Goal: Information Seeking & Learning: Learn about a topic

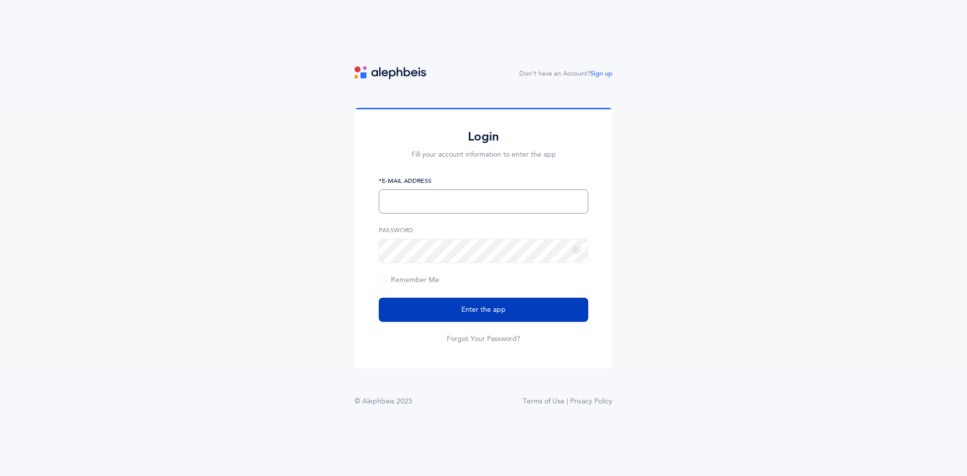
type input "[EMAIL_ADDRESS][DOMAIN_NAME]"
click at [475, 315] on span "Enter the app" at bounding box center [483, 310] width 44 height 11
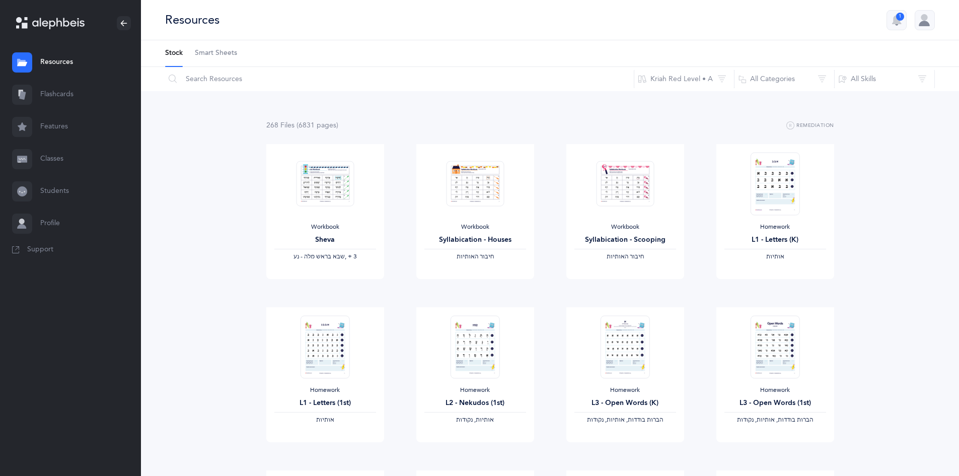
click at [62, 101] on link "Flashcards" at bounding box center [70, 95] width 141 height 32
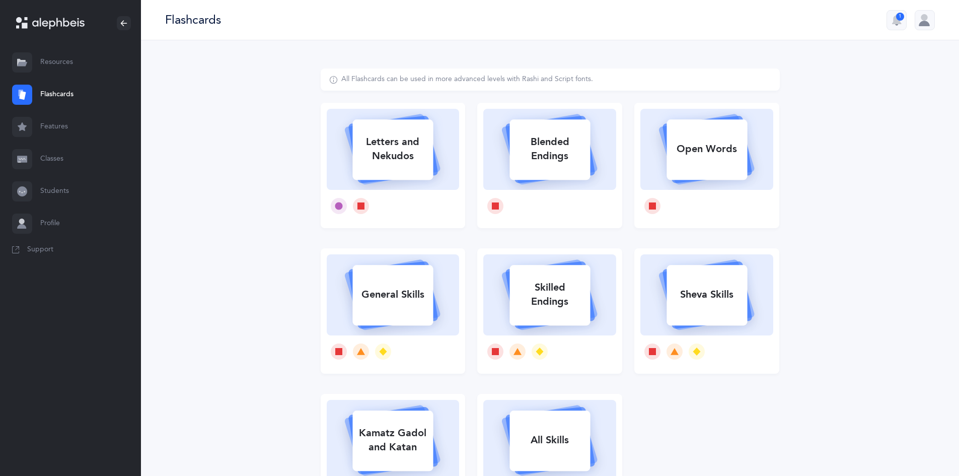
click at [385, 171] on rect at bounding box center [393, 149] width 81 height 60
select select
select select "single"
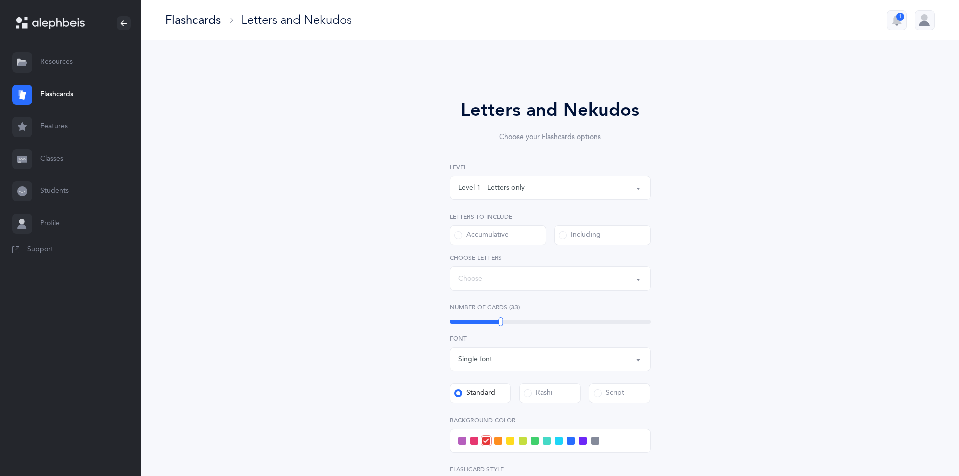
select select "27"
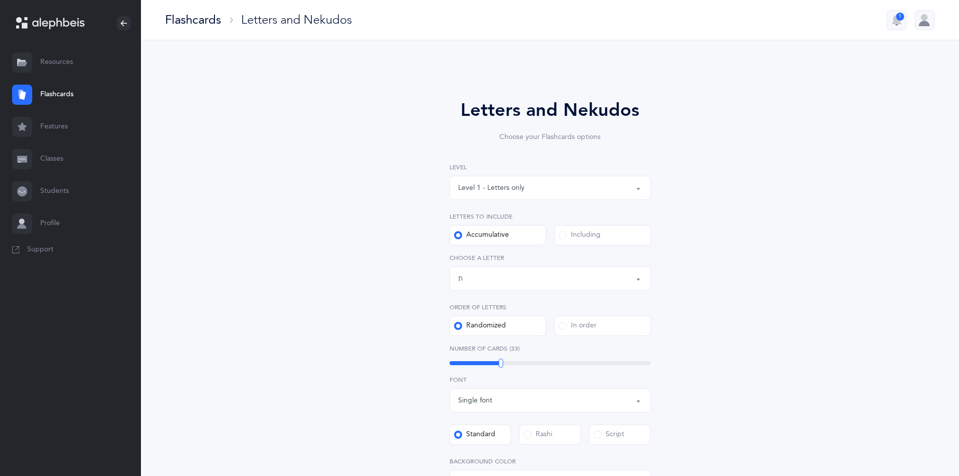
click at [624, 186] on div "Level 1 - Letters only" at bounding box center [550, 187] width 184 height 17
click at [677, 273] on div "Letters and Nekudos Choose your Flashcards options Level 1 - Letters only Level…" at bounding box center [551, 363] width 258 height 532
click at [622, 282] on div "Letters up until: ת" at bounding box center [550, 278] width 184 height 17
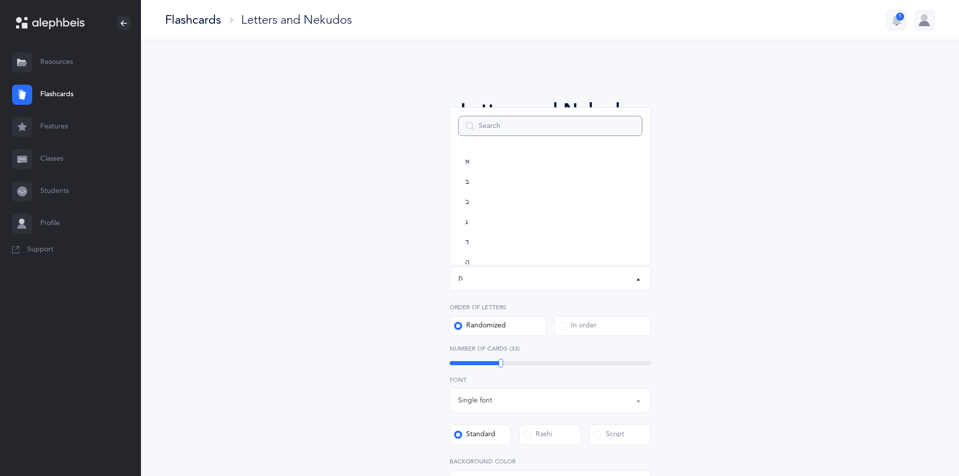
scroll to position [560, 0]
click at [726, 259] on div "Letters and Nekudos Choose your Flashcards options Level 1 - Letters only Level…" at bounding box center [550, 368] width 459 height 601
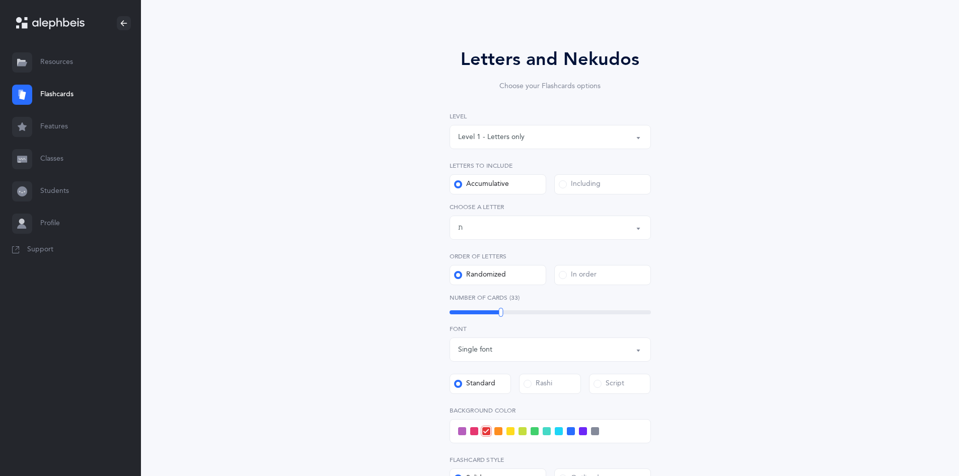
scroll to position [101, 0]
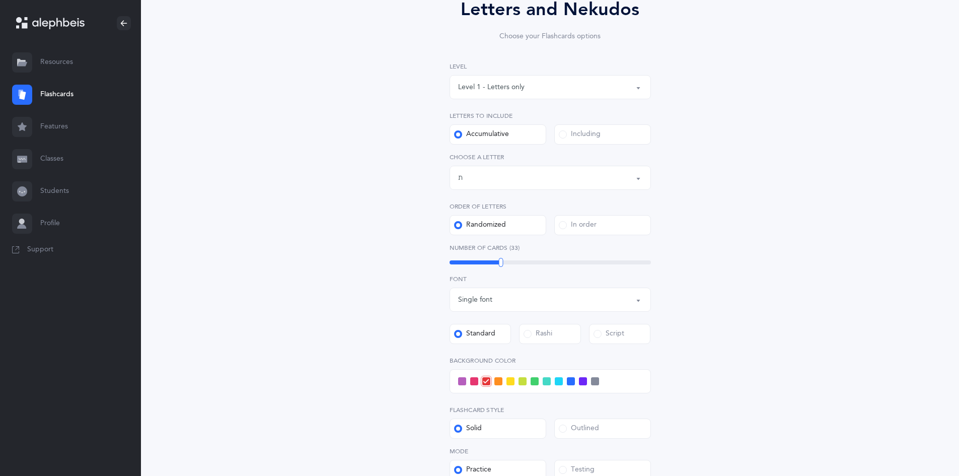
click at [566, 299] on div "Single font" at bounding box center [550, 299] width 184 height 17
click at [901, 334] on div "Letters and Nekudos Choose your Flashcards options Level 1 - Letters only Level…" at bounding box center [550, 274] width 818 height 669
click at [614, 335] on div "Script" at bounding box center [609, 334] width 31 height 10
click at [0, 0] on input "Script" at bounding box center [0, 0] width 0 height 0
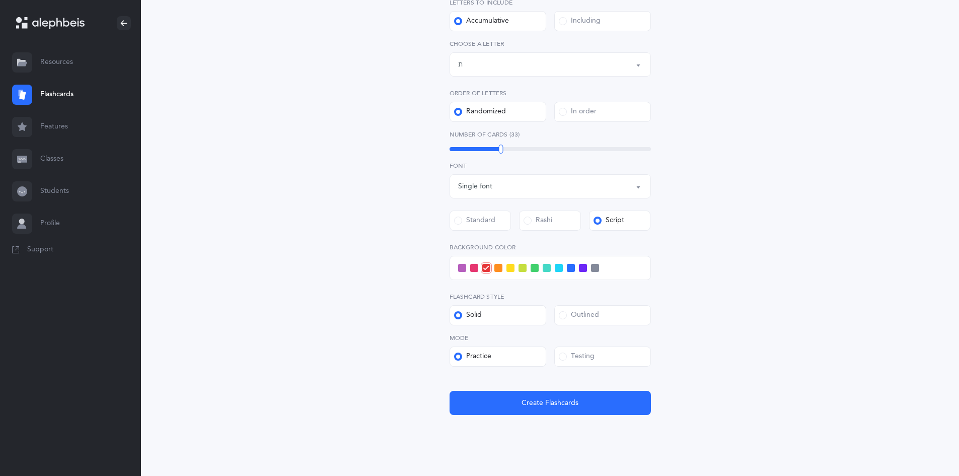
scroll to position [234, 0]
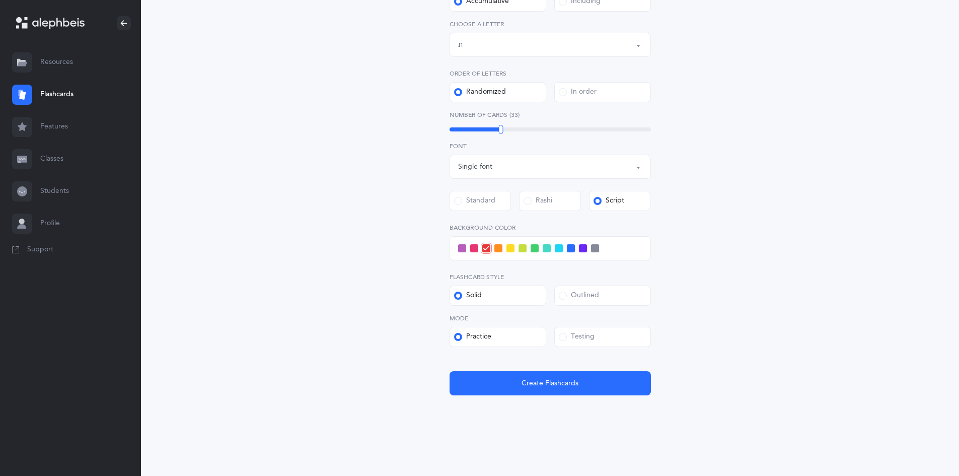
click at [578, 330] on label "Testing" at bounding box center [602, 337] width 97 height 20
click at [0, 0] on input "Testing" at bounding box center [0, 0] width 0 height 0
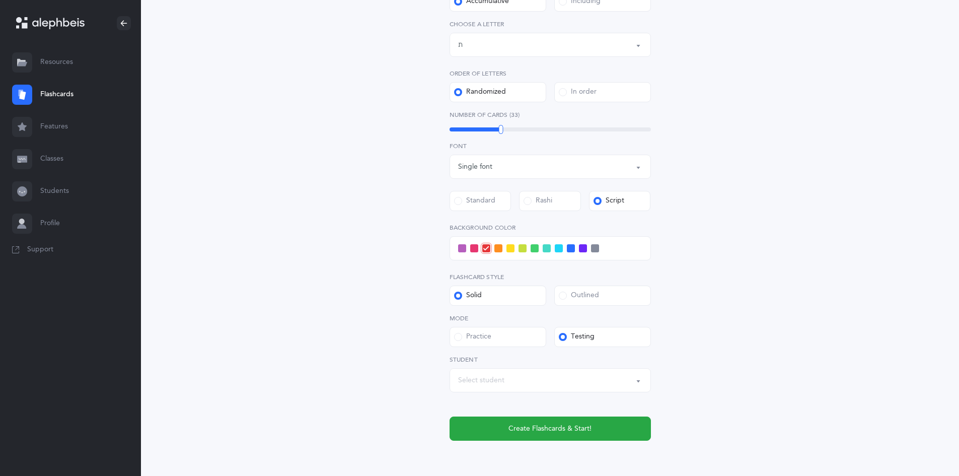
scroll to position [279, 0]
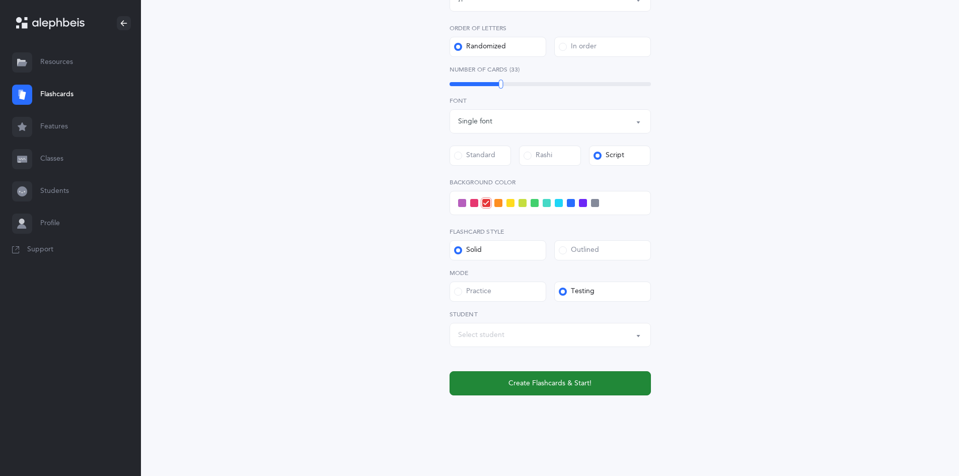
click at [530, 384] on span "Create Flashcards & Start!" at bounding box center [550, 383] width 83 height 11
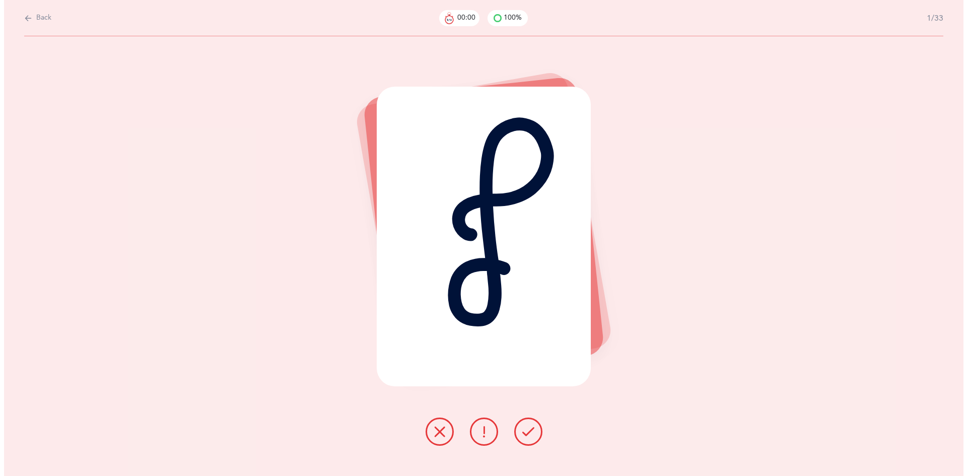
scroll to position [0, 0]
click at [518, 431] on div at bounding box center [483, 431] width 133 height 28
click at [534, 439] on button at bounding box center [528, 431] width 28 height 28
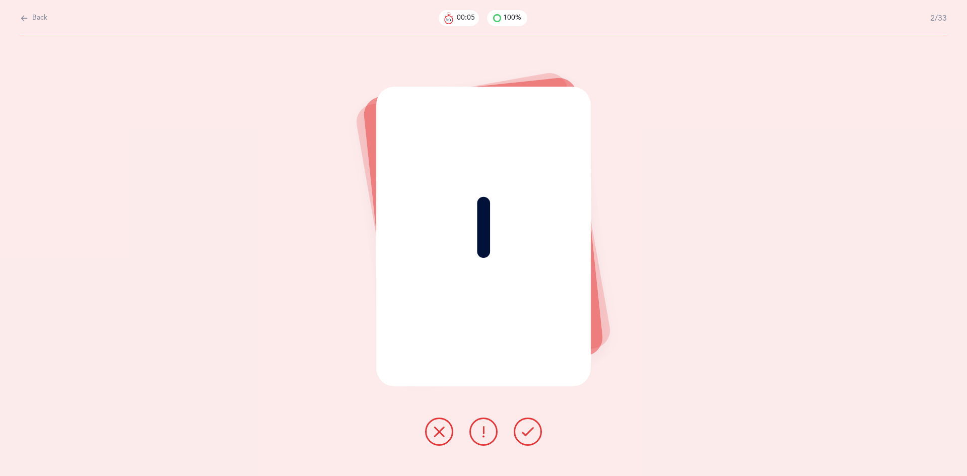
click at [528, 439] on button at bounding box center [528, 431] width 28 height 28
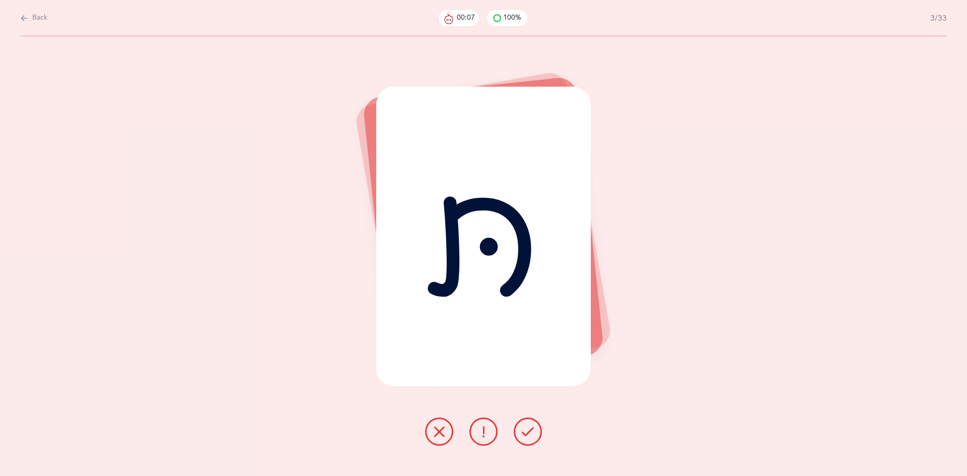
click at [528, 439] on button at bounding box center [528, 431] width 28 height 28
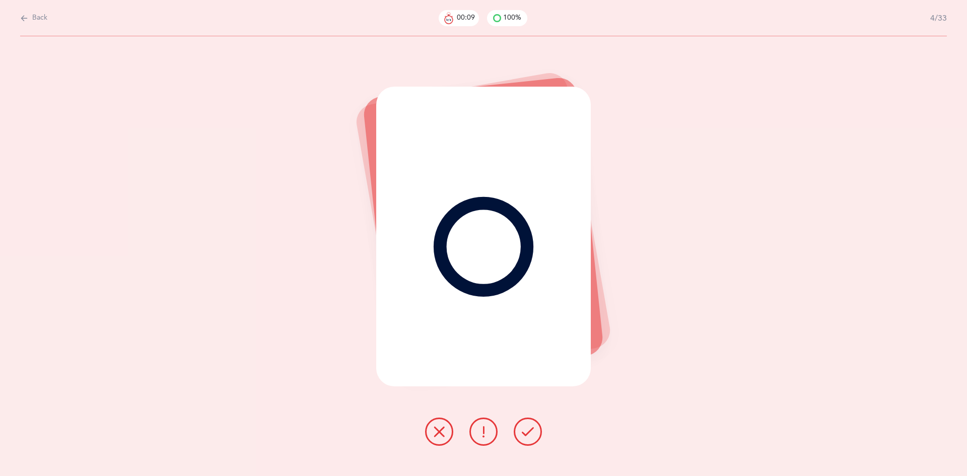
click at [528, 439] on button at bounding box center [528, 431] width 28 height 28
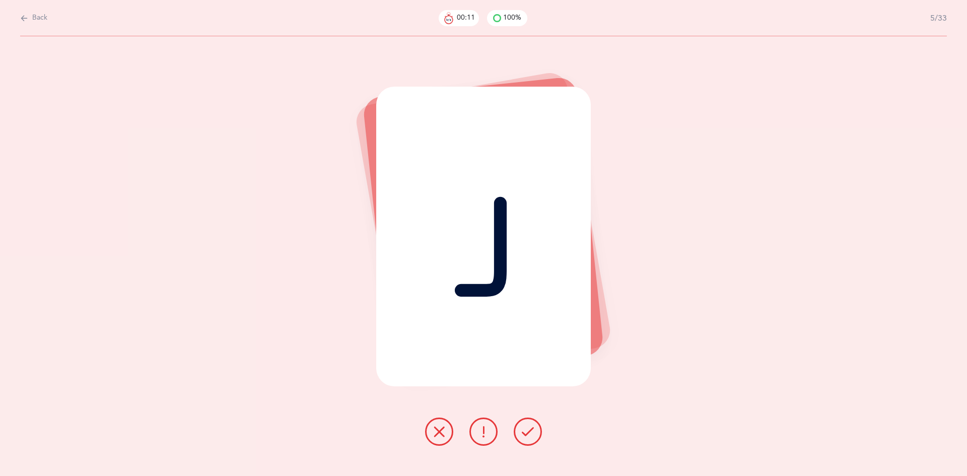
click at [528, 439] on button at bounding box center [528, 431] width 28 height 28
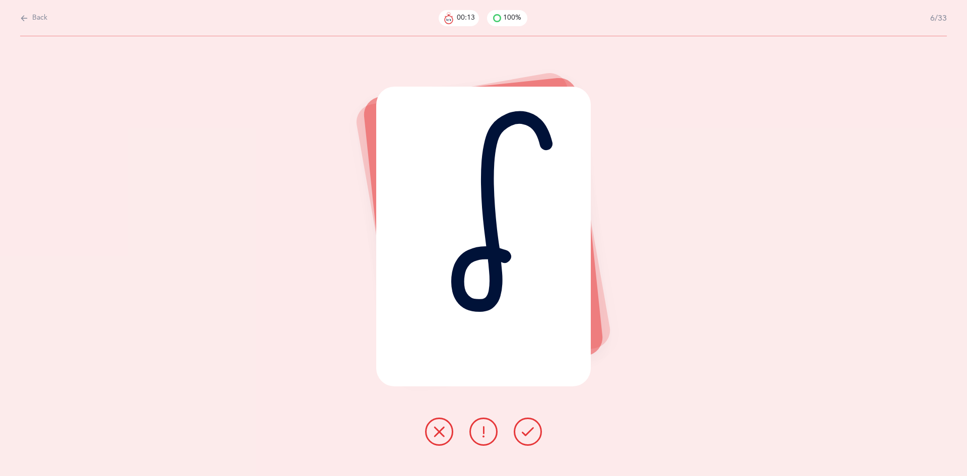
click at [528, 439] on button at bounding box center [528, 431] width 28 height 28
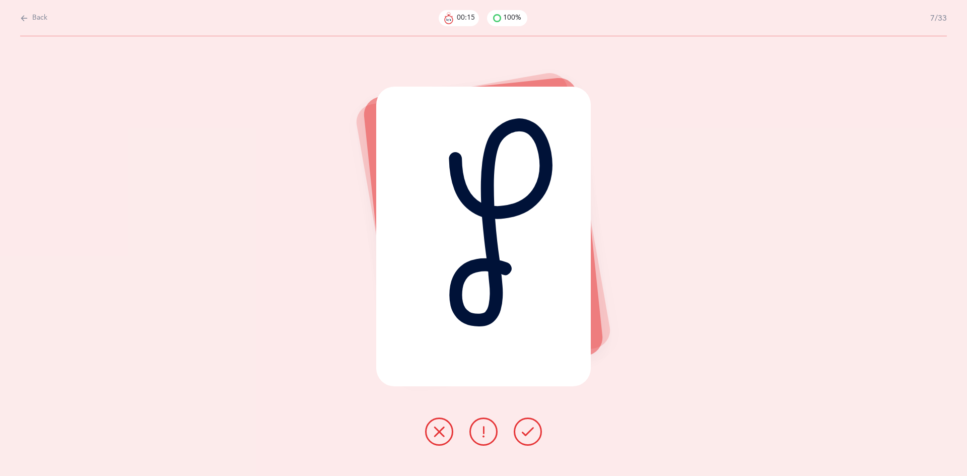
click at [528, 439] on button at bounding box center [528, 431] width 28 height 28
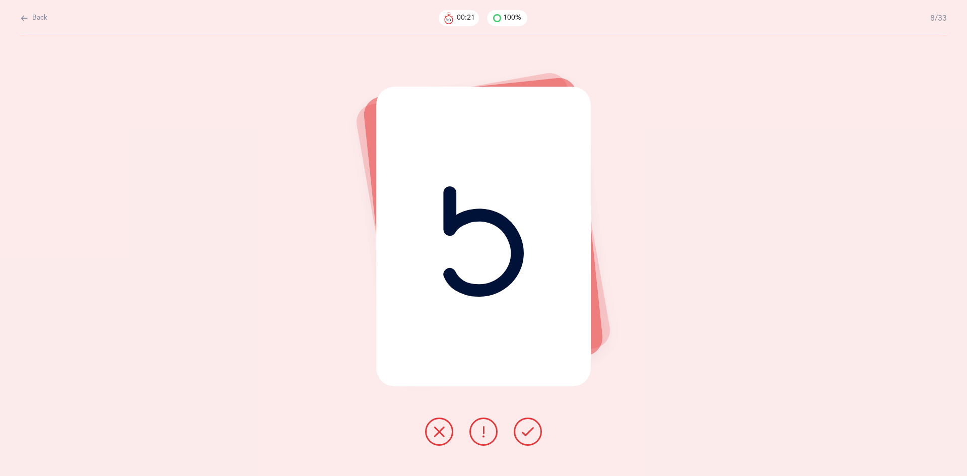
click at [528, 439] on button at bounding box center [528, 431] width 28 height 28
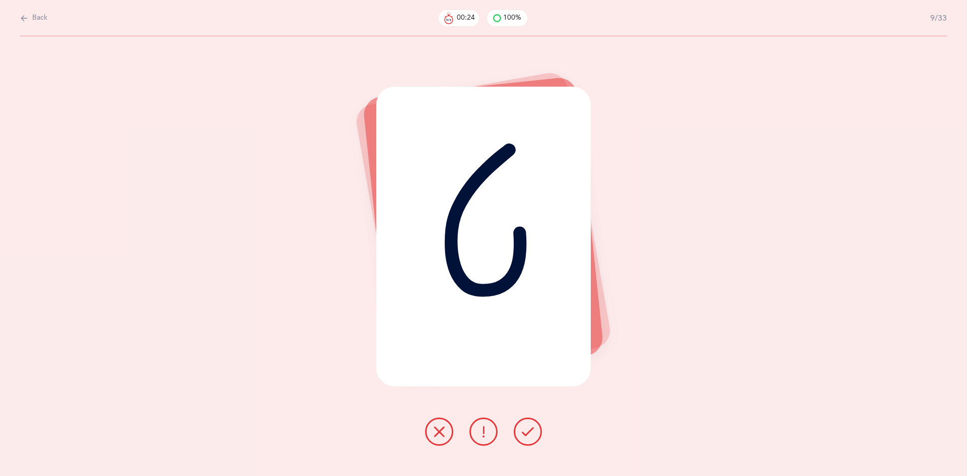
click at [528, 439] on button at bounding box center [528, 431] width 28 height 28
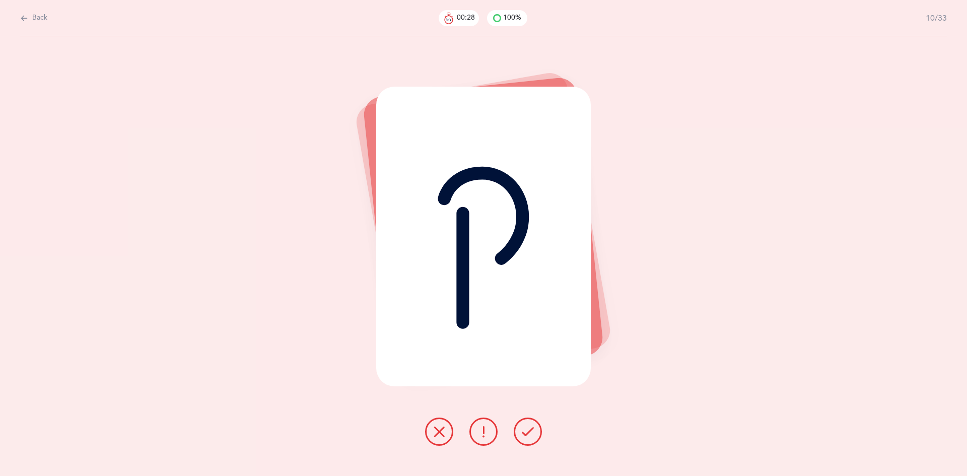
click at [528, 439] on button at bounding box center [528, 431] width 28 height 28
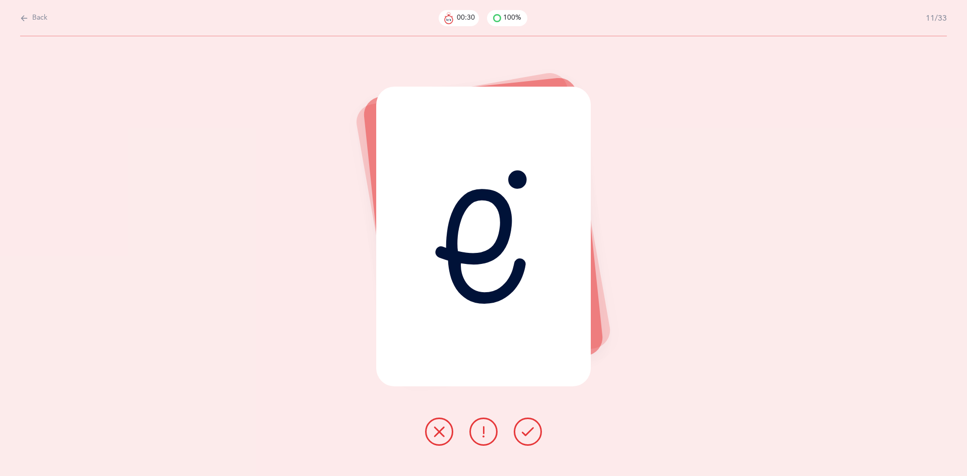
click at [528, 439] on button at bounding box center [528, 431] width 28 height 28
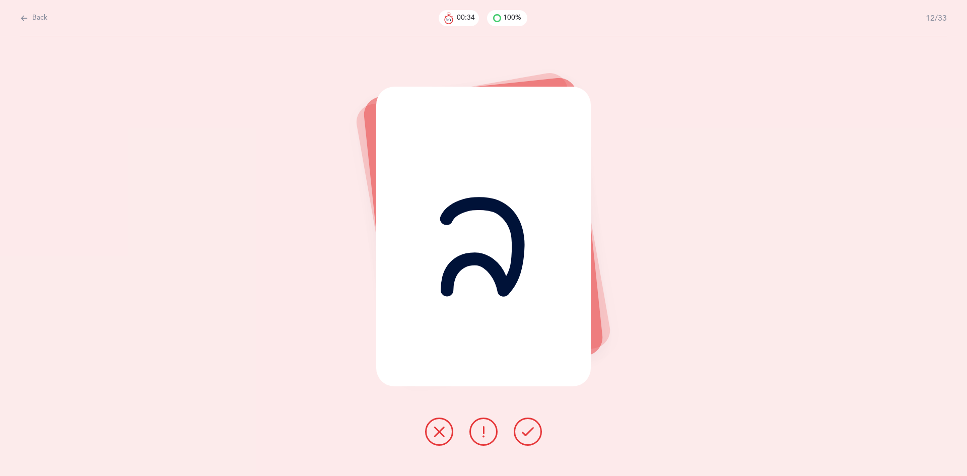
click at [528, 439] on button at bounding box center [528, 431] width 28 height 28
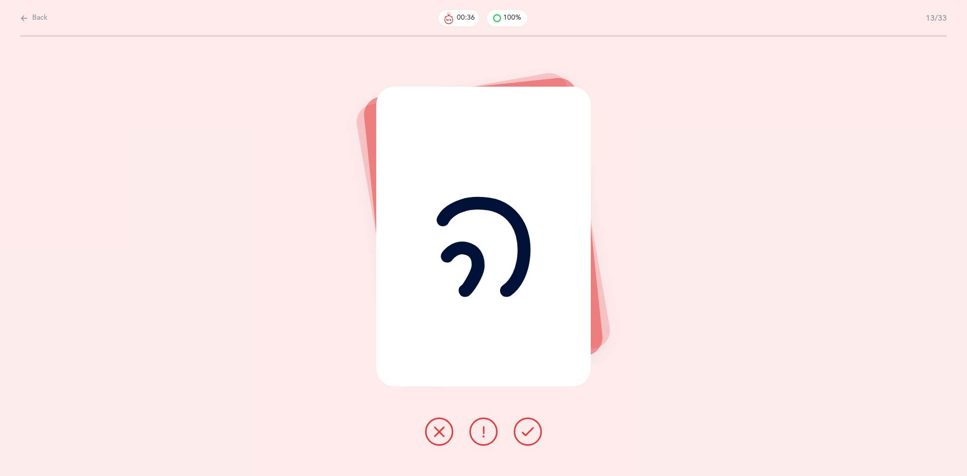
click at [528, 439] on button at bounding box center [528, 431] width 28 height 28
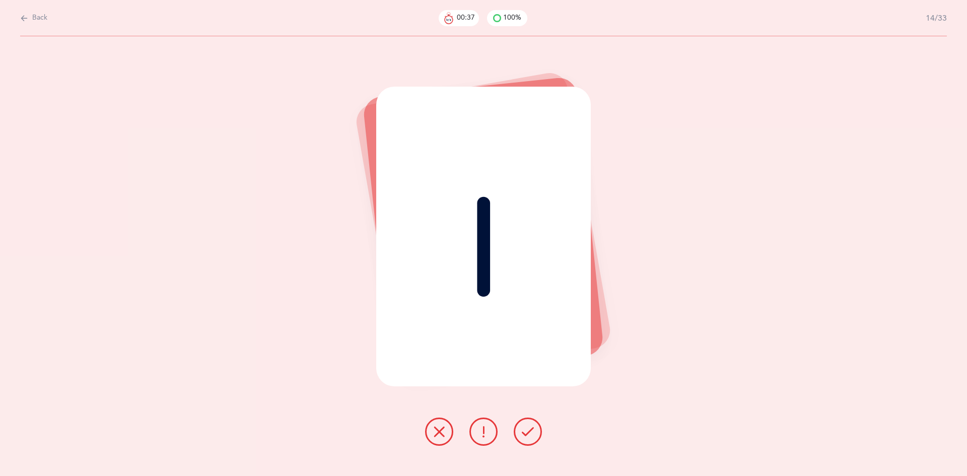
click at [528, 439] on button at bounding box center [528, 431] width 28 height 28
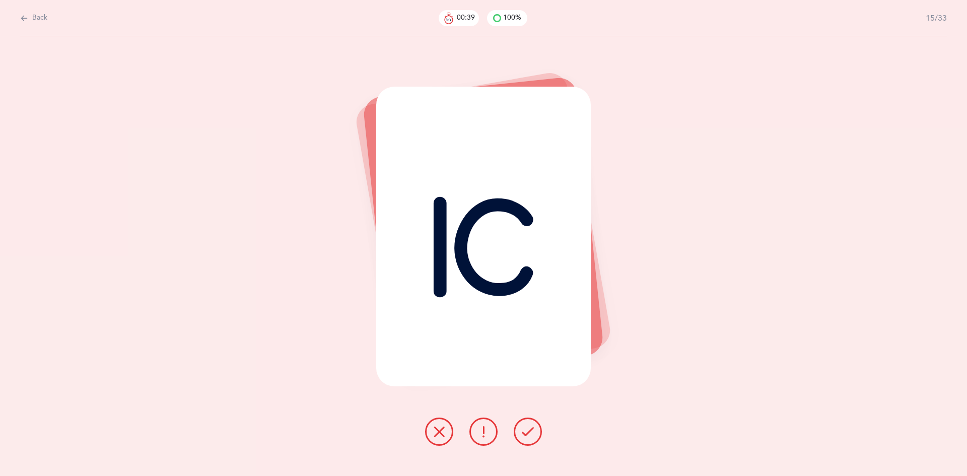
click at [528, 439] on button at bounding box center [528, 431] width 28 height 28
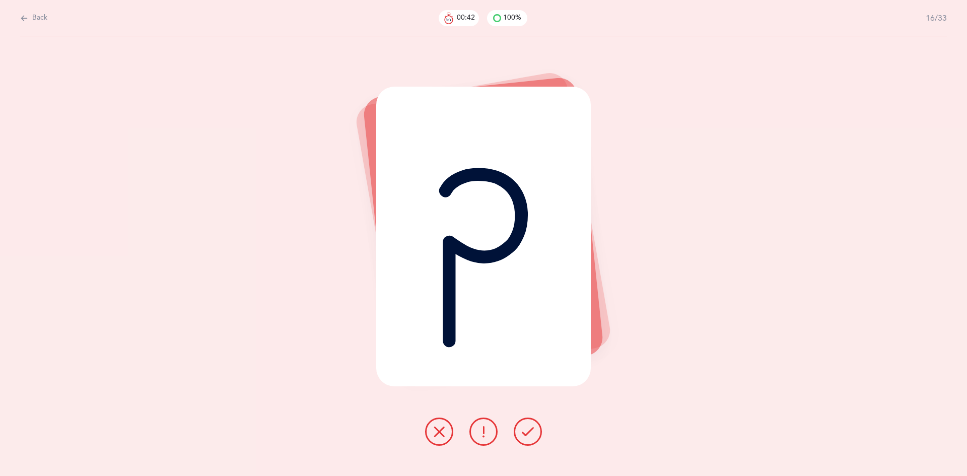
click at [528, 439] on button at bounding box center [528, 431] width 28 height 28
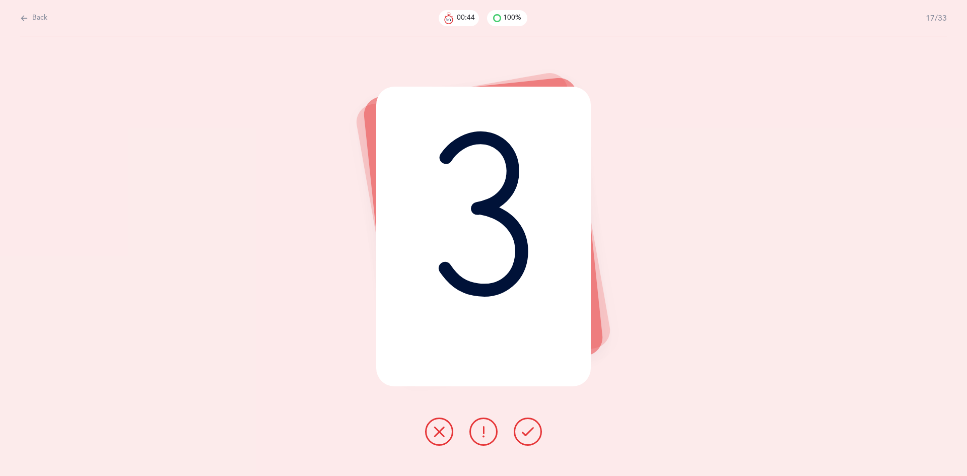
click at [528, 439] on button at bounding box center [528, 431] width 28 height 28
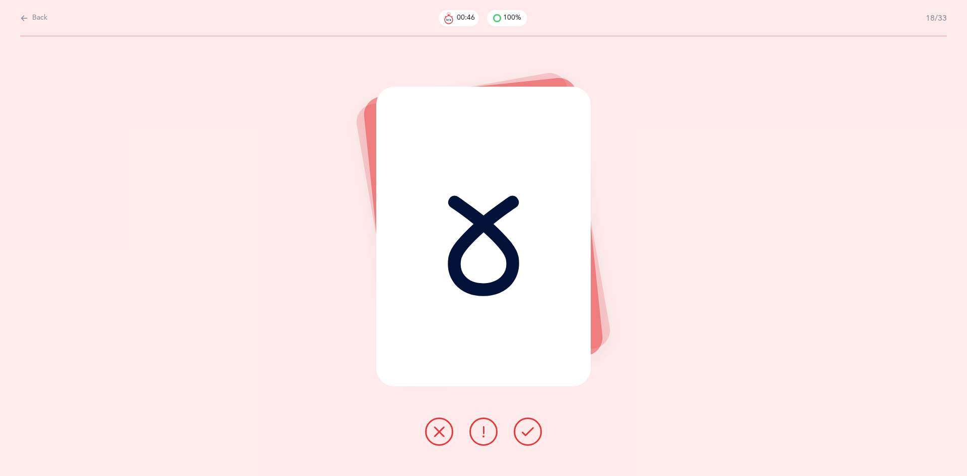
click at [528, 439] on button at bounding box center [528, 431] width 28 height 28
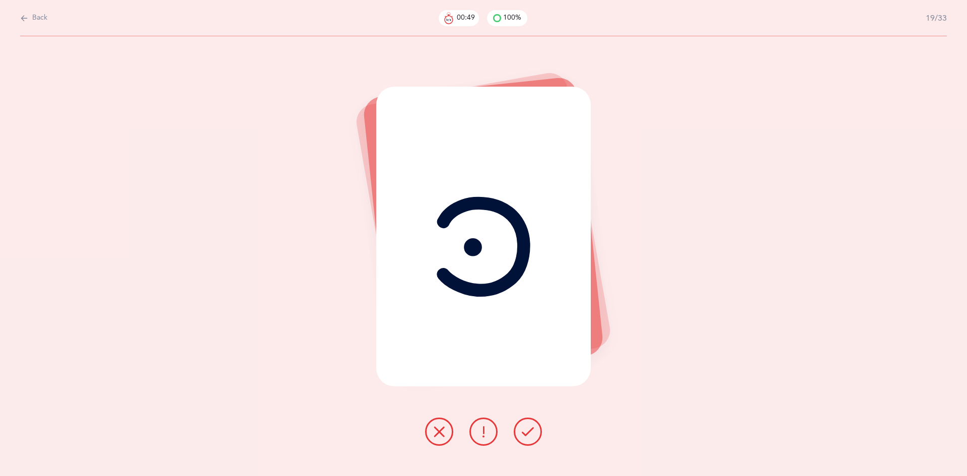
click at [528, 439] on button at bounding box center [528, 431] width 28 height 28
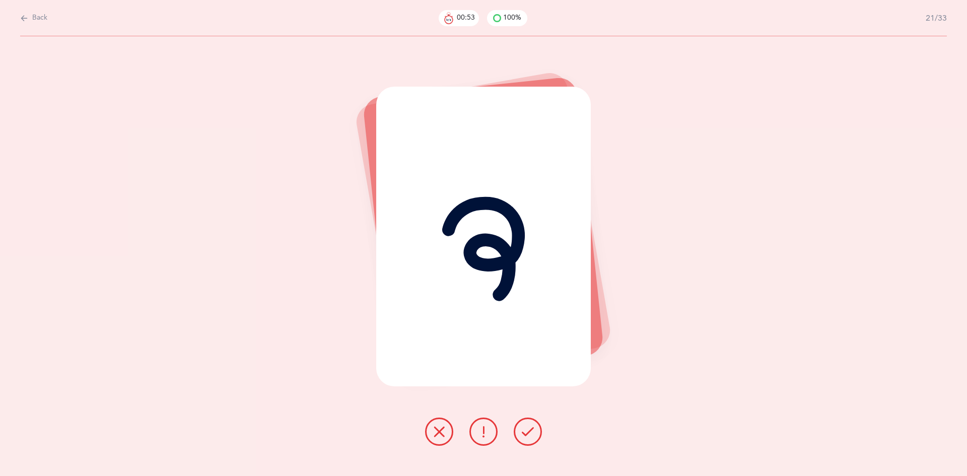
click at [528, 439] on button at bounding box center [528, 431] width 28 height 28
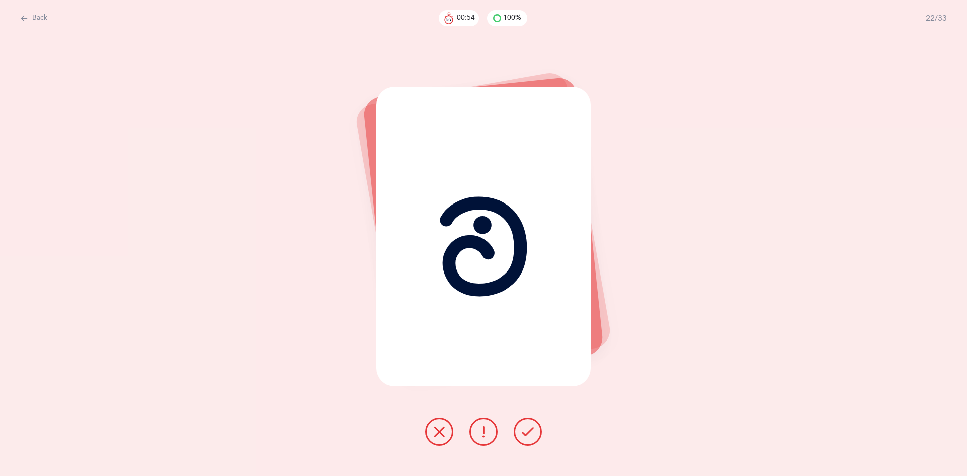
click at [528, 439] on button at bounding box center [528, 431] width 28 height 28
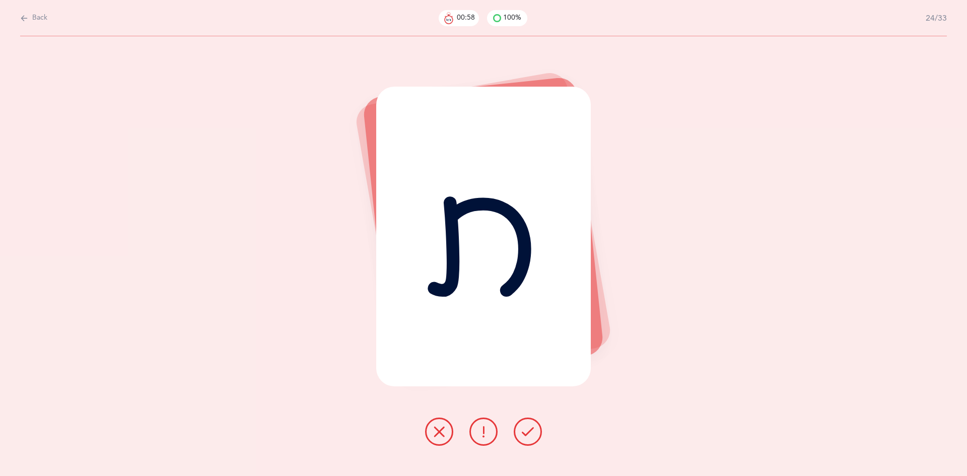
click at [528, 439] on button at bounding box center [528, 431] width 28 height 28
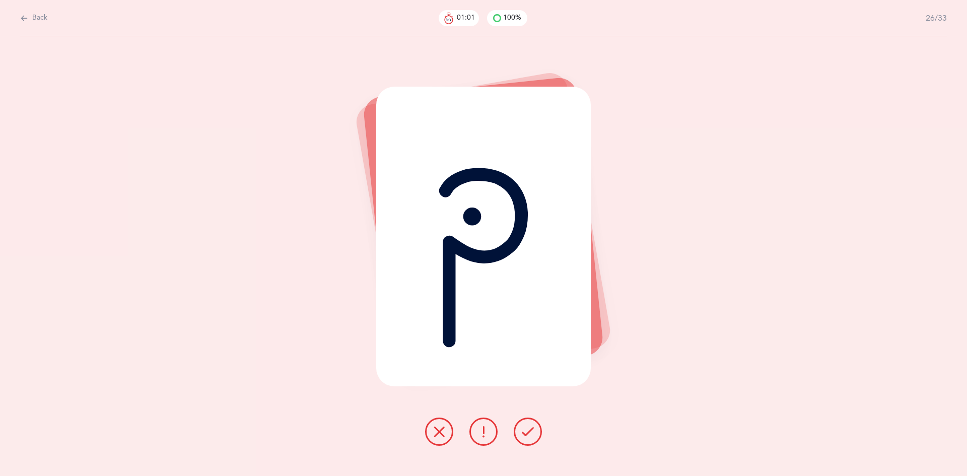
click at [528, 439] on button at bounding box center [528, 431] width 28 height 28
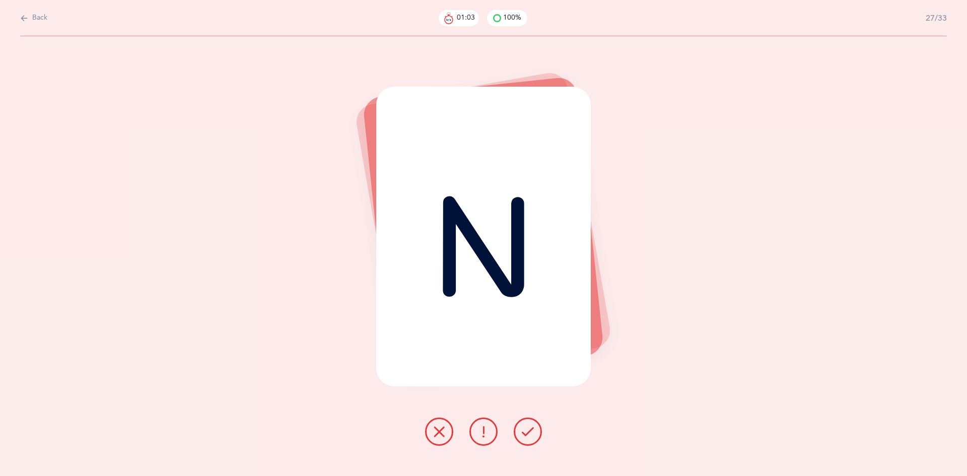
click at [528, 439] on button at bounding box center [528, 431] width 28 height 28
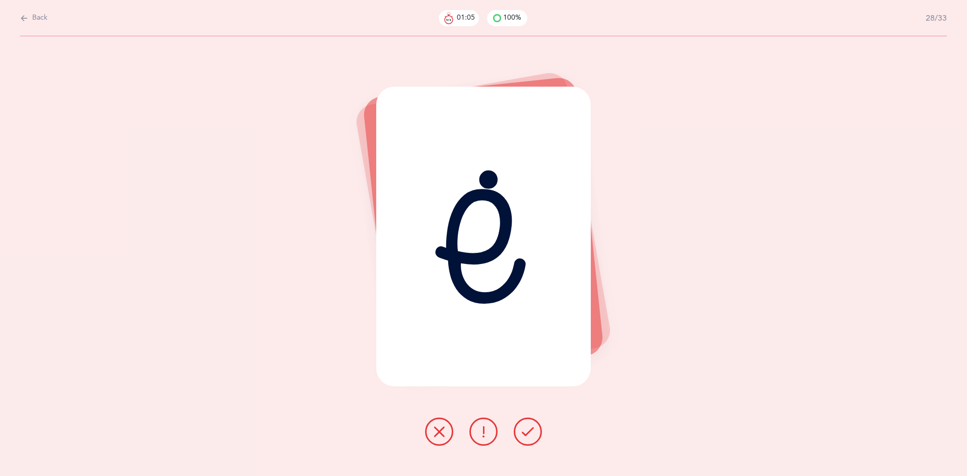
click at [528, 439] on button at bounding box center [528, 431] width 28 height 28
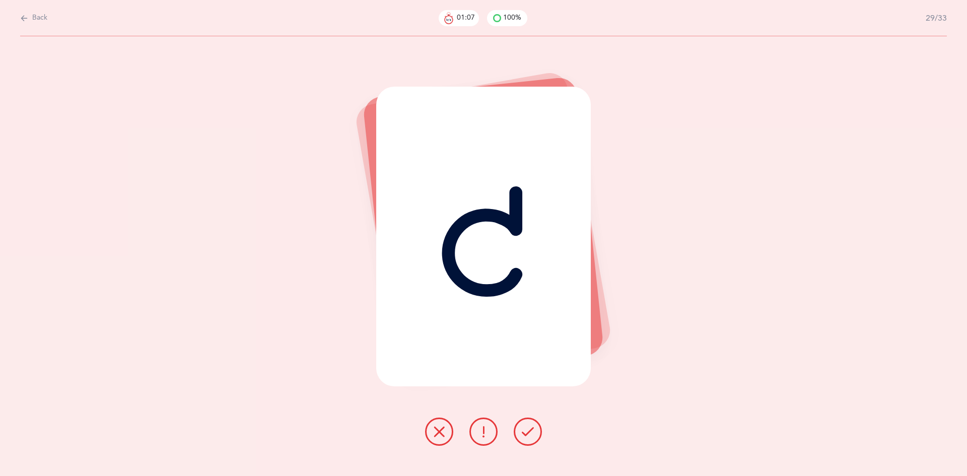
click at [528, 439] on button at bounding box center [528, 431] width 28 height 28
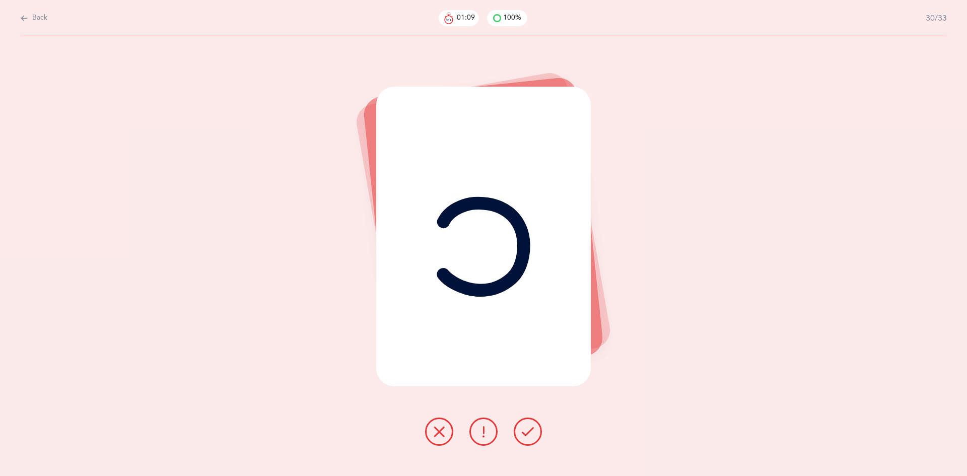
click at [528, 439] on button at bounding box center [528, 431] width 28 height 28
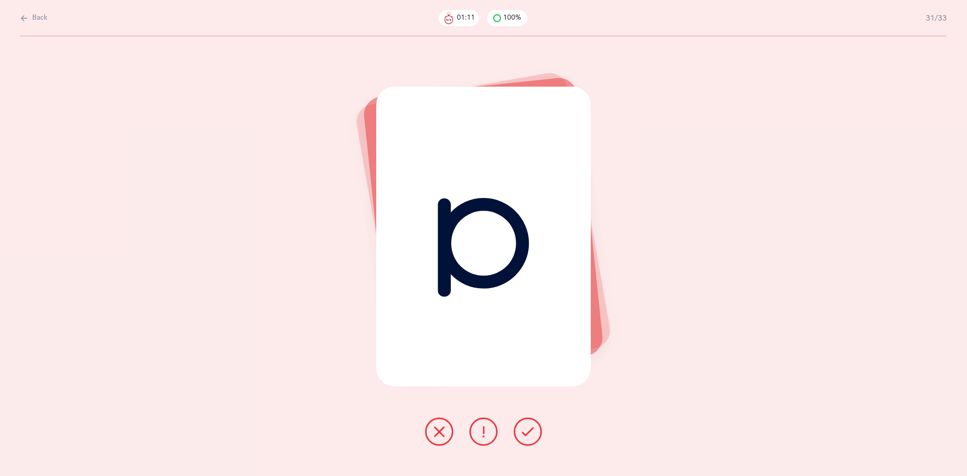
click at [528, 439] on button at bounding box center [528, 431] width 28 height 28
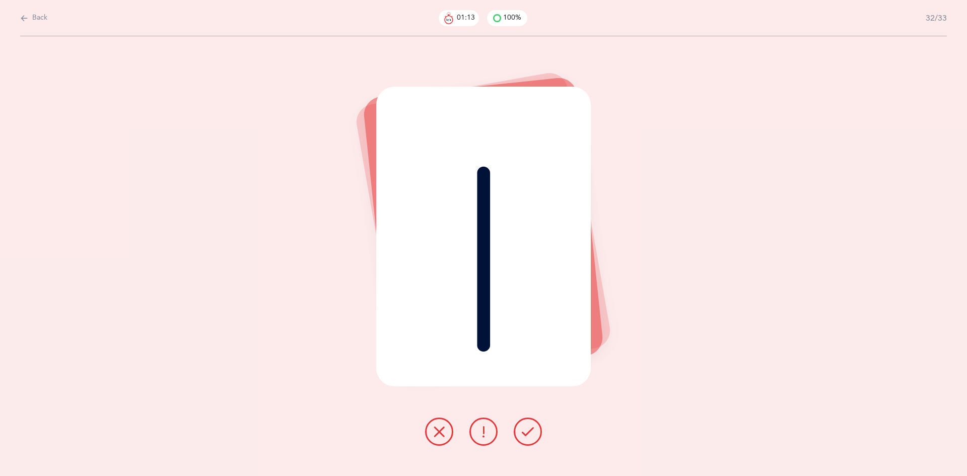
click at [528, 439] on button at bounding box center [528, 431] width 28 height 28
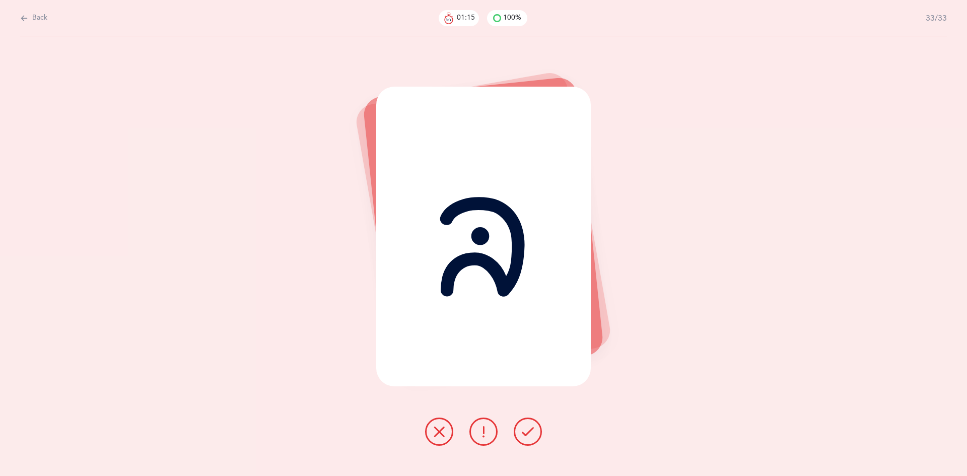
click at [528, 439] on button at bounding box center [528, 431] width 28 height 28
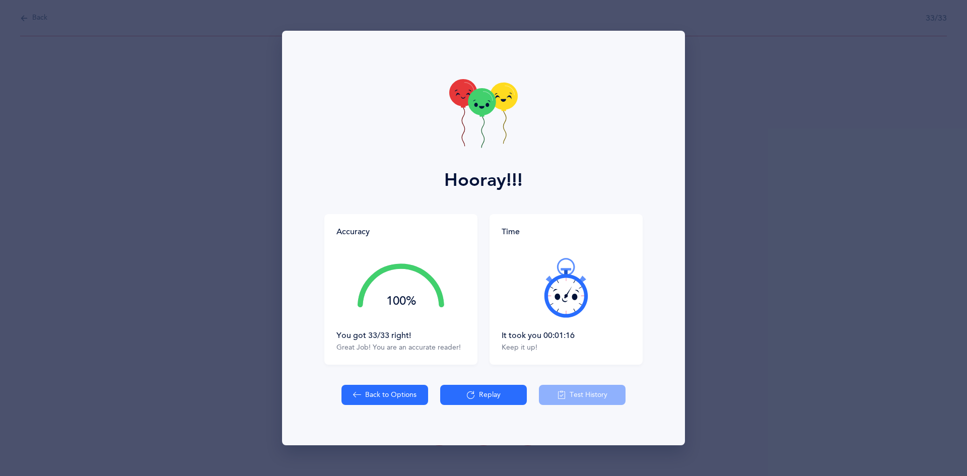
click at [502, 390] on button "Replay" at bounding box center [483, 395] width 87 height 20
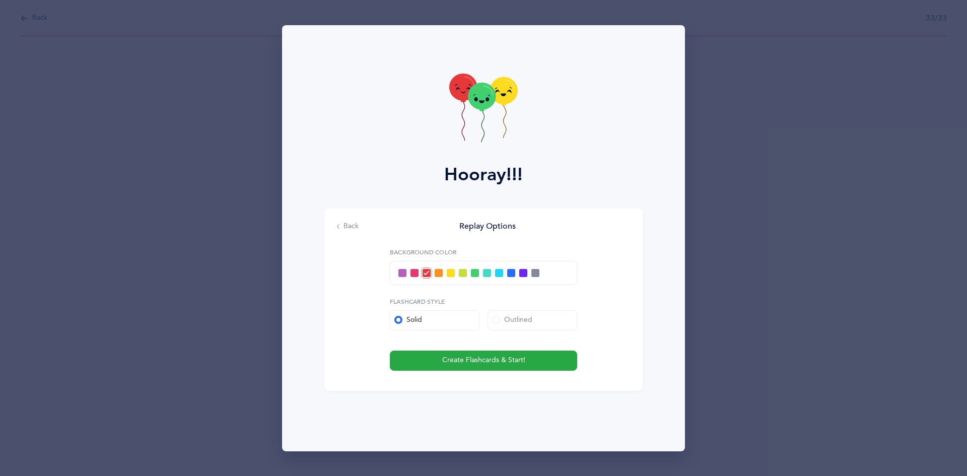
click at [401, 274] on span at bounding box center [402, 273] width 8 height 8
click at [0, 0] on input "checkbox" at bounding box center [0, 0] width 0 height 0
click at [499, 360] on span "Create Flashcards & Start!" at bounding box center [483, 360] width 83 height 11
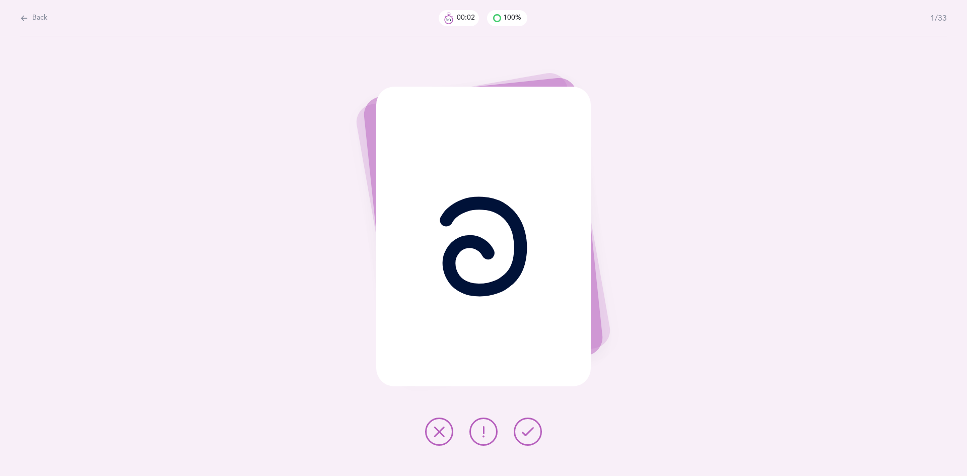
click at [525, 433] on icon at bounding box center [528, 432] width 12 height 12
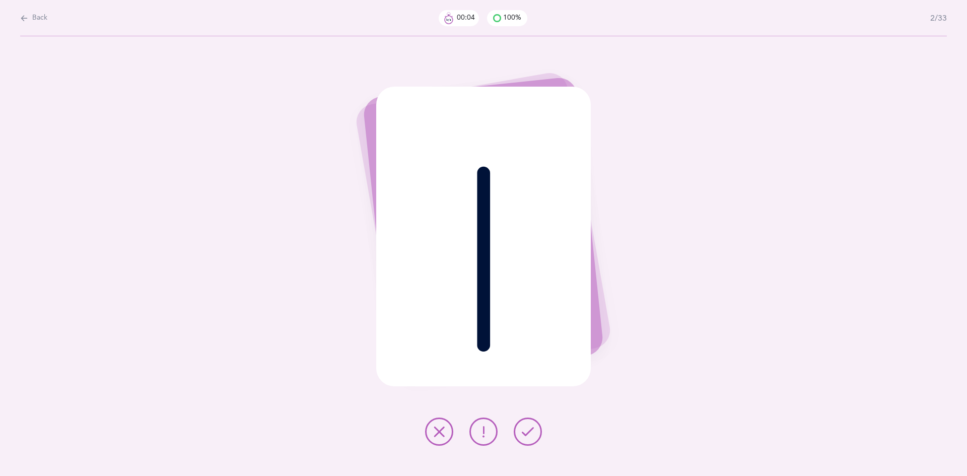
click at [525, 433] on icon at bounding box center [528, 432] width 12 height 12
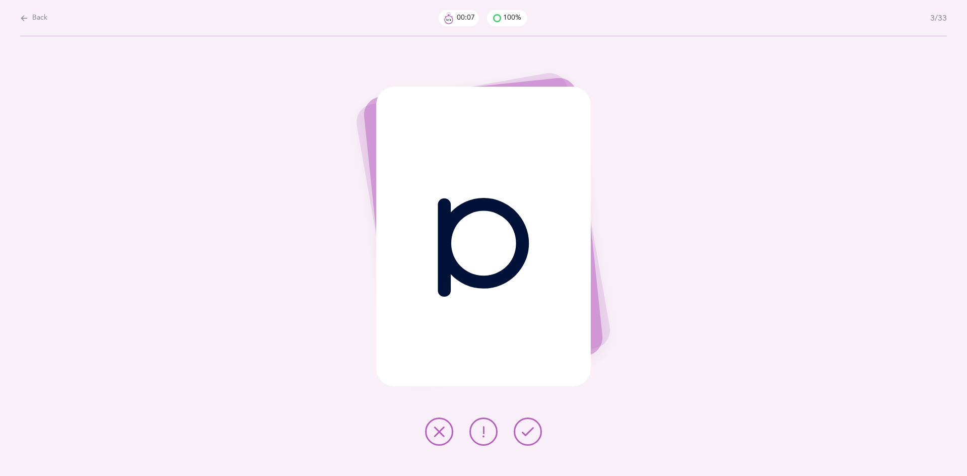
click at [525, 433] on icon at bounding box center [528, 432] width 12 height 12
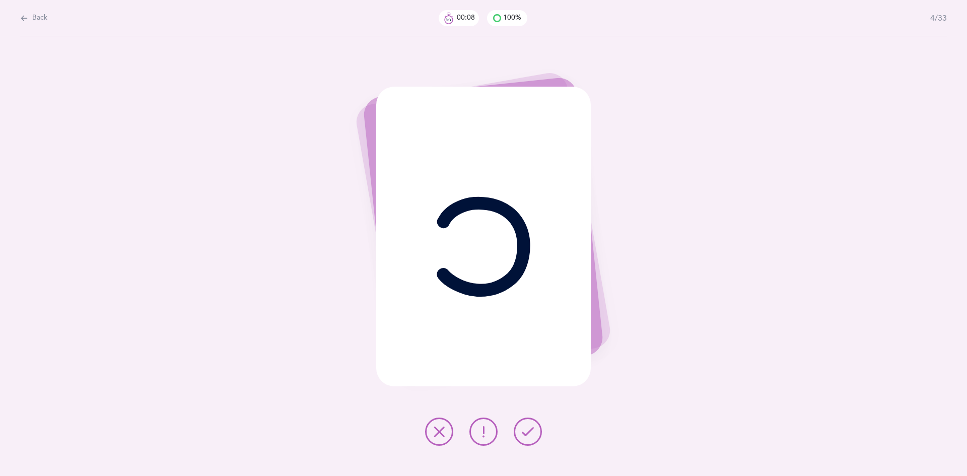
click at [525, 433] on icon at bounding box center [528, 432] width 12 height 12
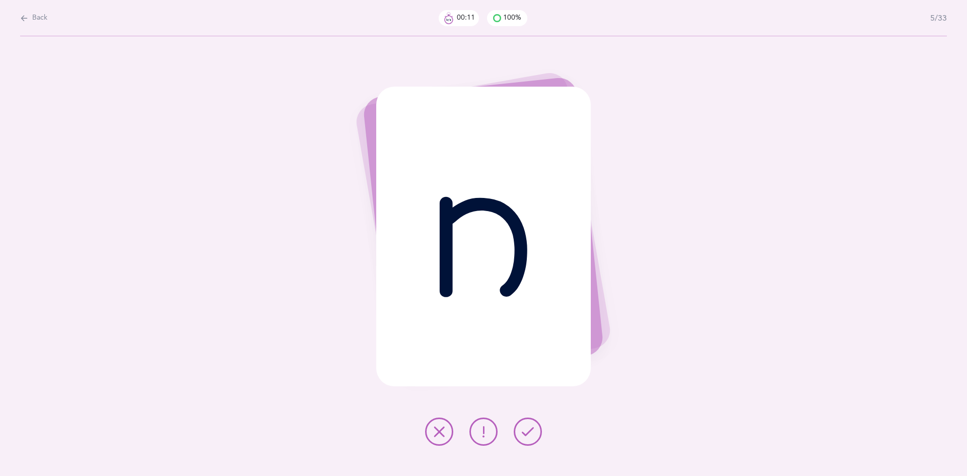
click at [525, 433] on icon at bounding box center [528, 432] width 12 height 12
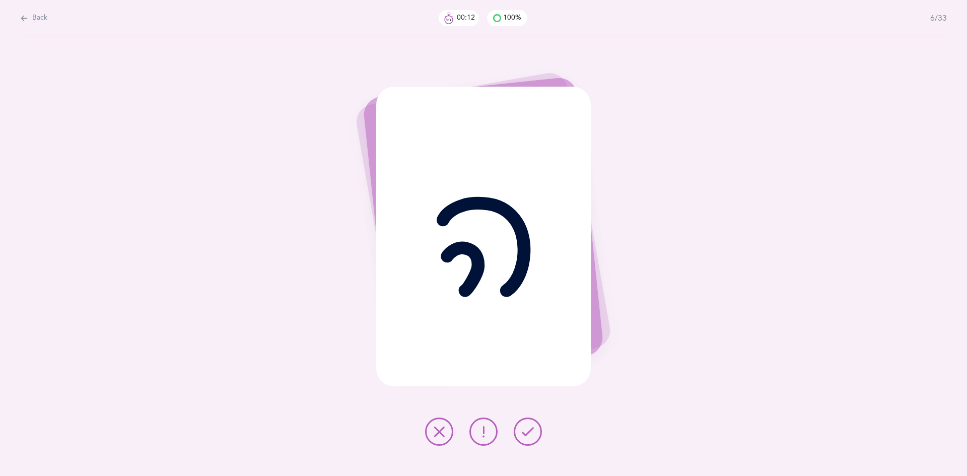
click at [525, 433] on icon at bounding box center [528, 432] width 12 height 12
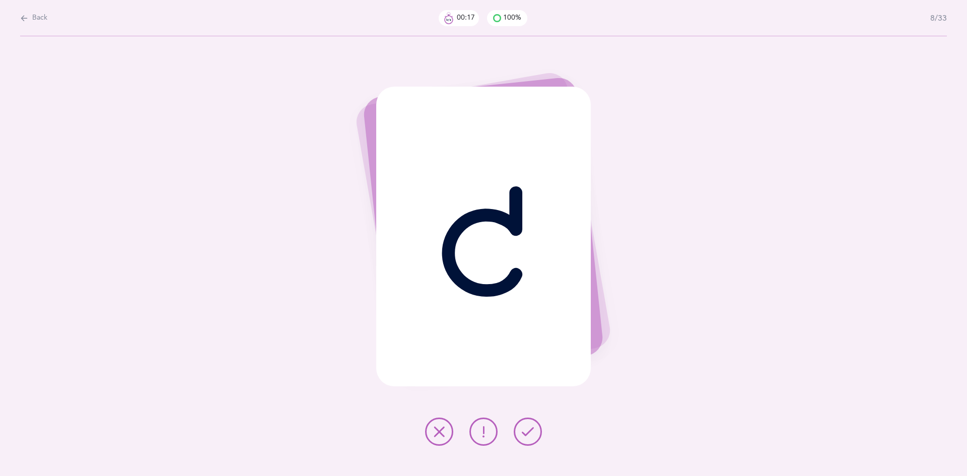
click at [525, 433] on icon at bounding box center [528, 432] width 12 height 12
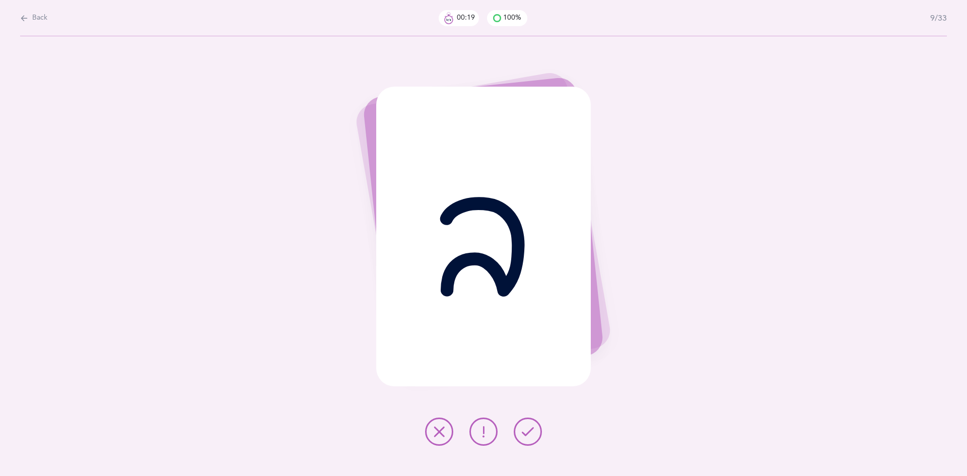
click at [525, 433] on icon at bounding box center [528, 432] width 12 height 12
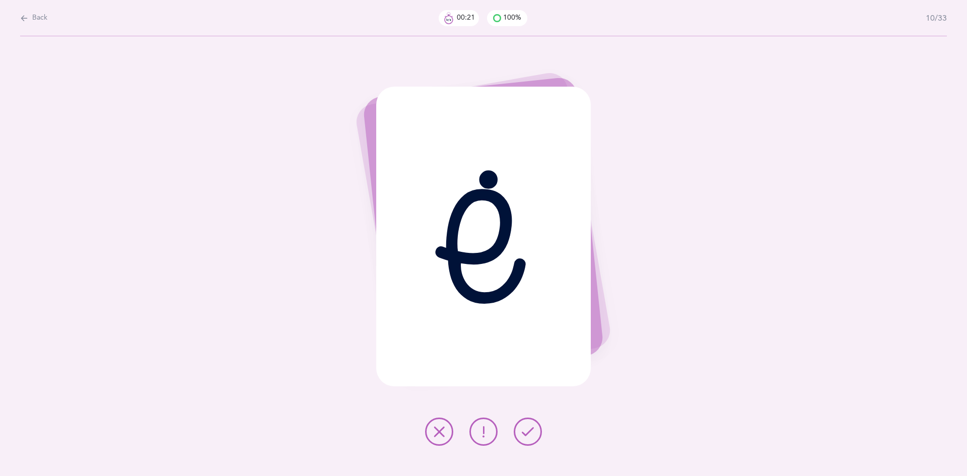
click at [525, 433] on icon at bounding box center [528, 432] width 12 height 12
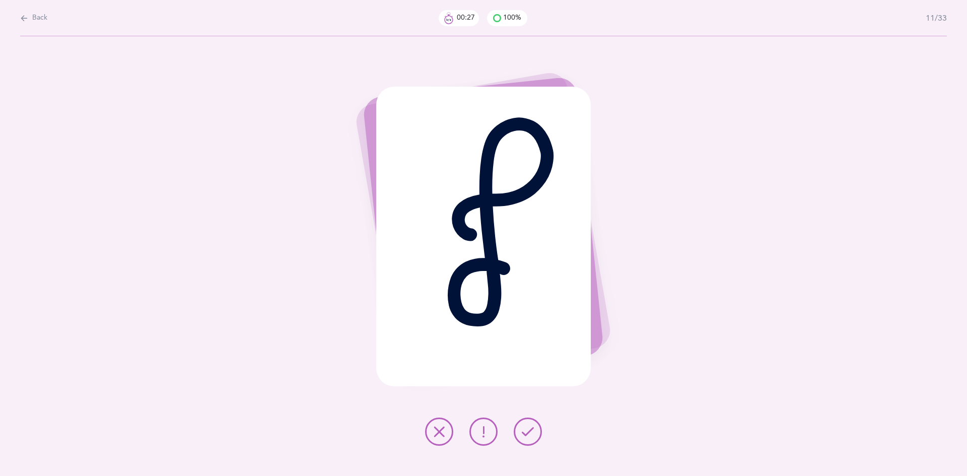
click at [529, 434] on icon at bounding box center [528, 432] width 12 height 12
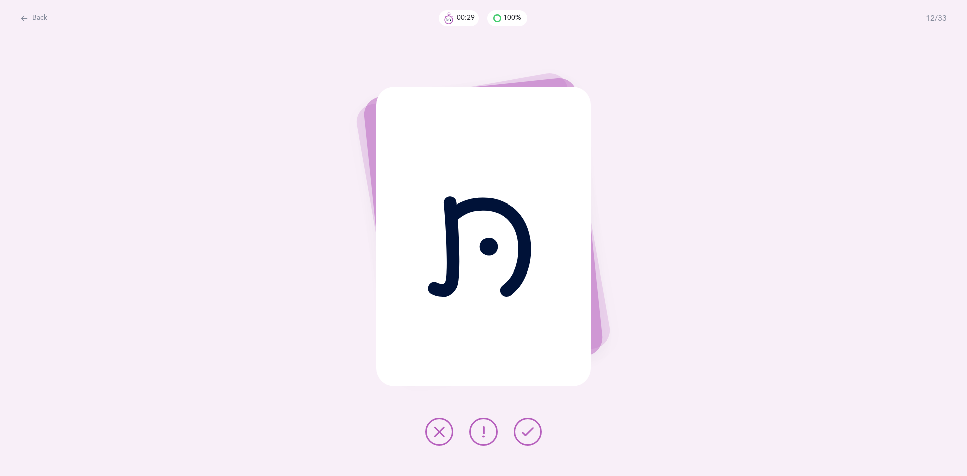
click at [529, 434] on icon at bounding box center [528, 432] width 12 height 12
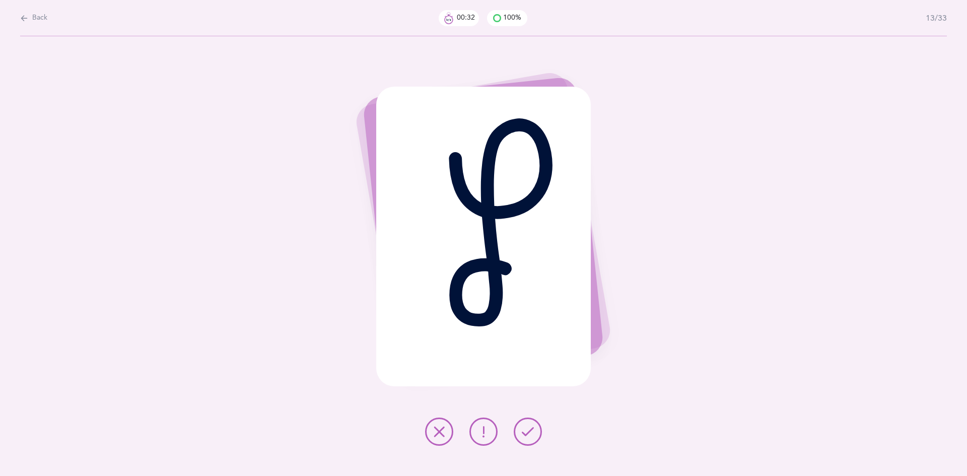
click at [529, 434] on icon at bounding box center [528, 432] width 12 height 12
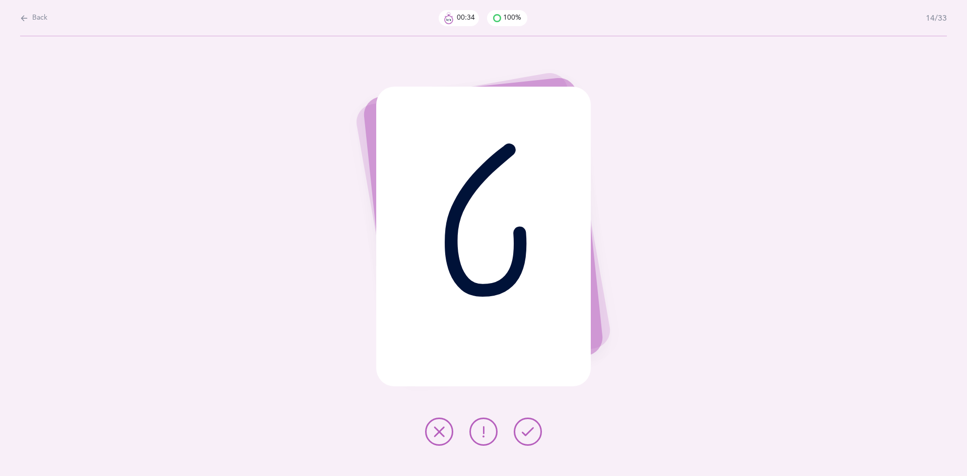
click at [529, 434] on icon at bounding box center [528, 432] width 12 height 12
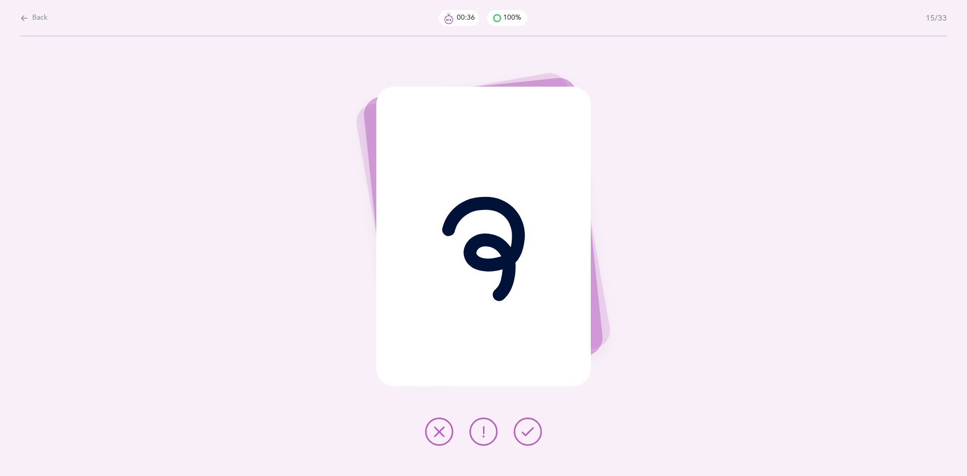
click at [529, 434] on icon at bounding box center [528, 432] width 12 height 12
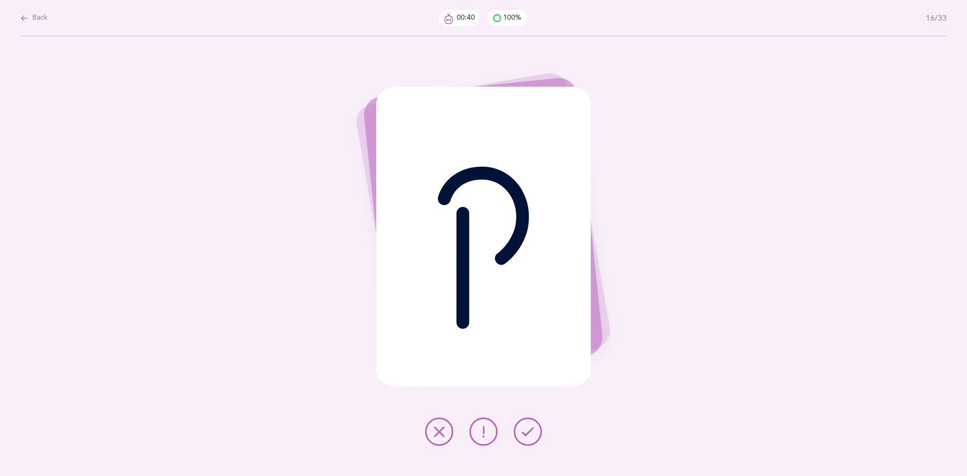
click at [529, 434] on icon at bounding box center [528, 432] width 12 height 12
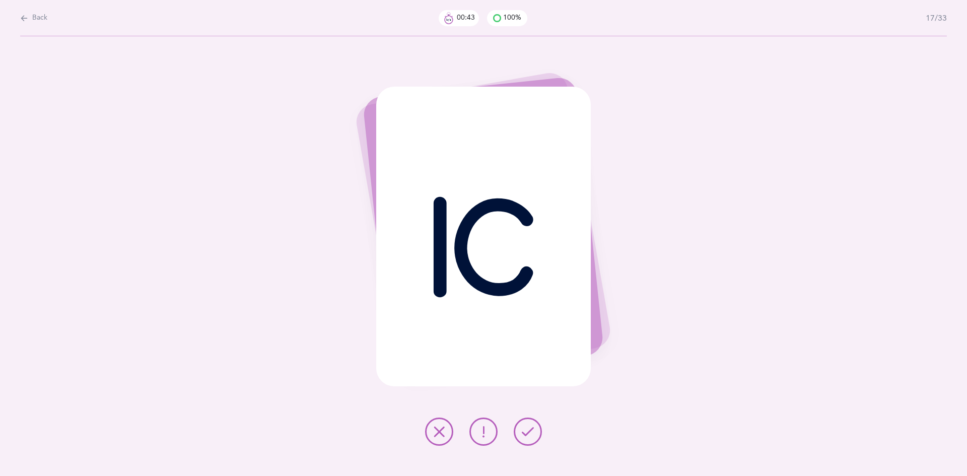
click at [529, 434] on icon at bounding box center [528, 432] width 12 height 12
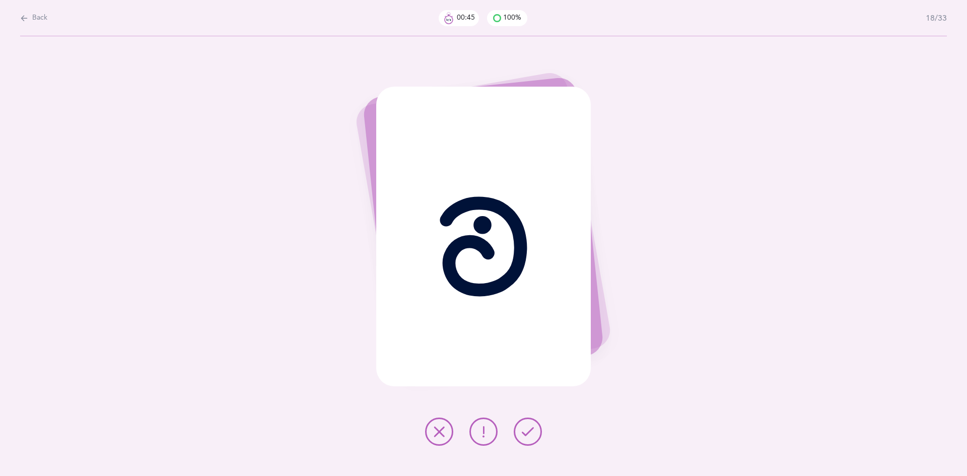
click at [529, 434] on icon at bounding box center [528, 432] width 12 height 12
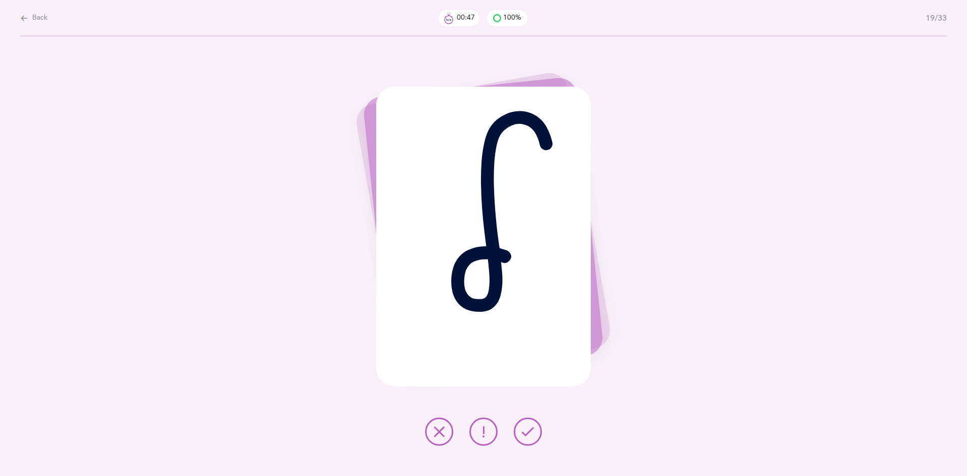
click at [529, 434] on icon at bounding box center [528, 432] width 12 height 12
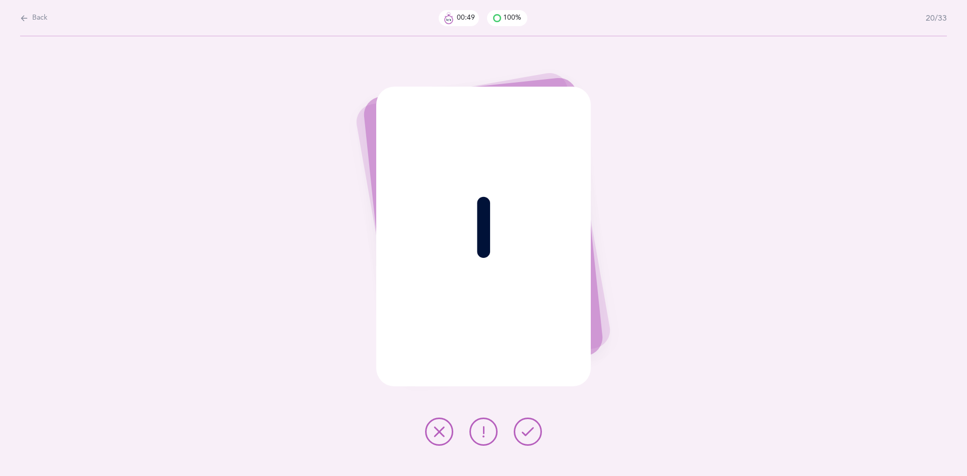
click at [529, 434] on icon at bounding box center [528, 432] width 12 height 12
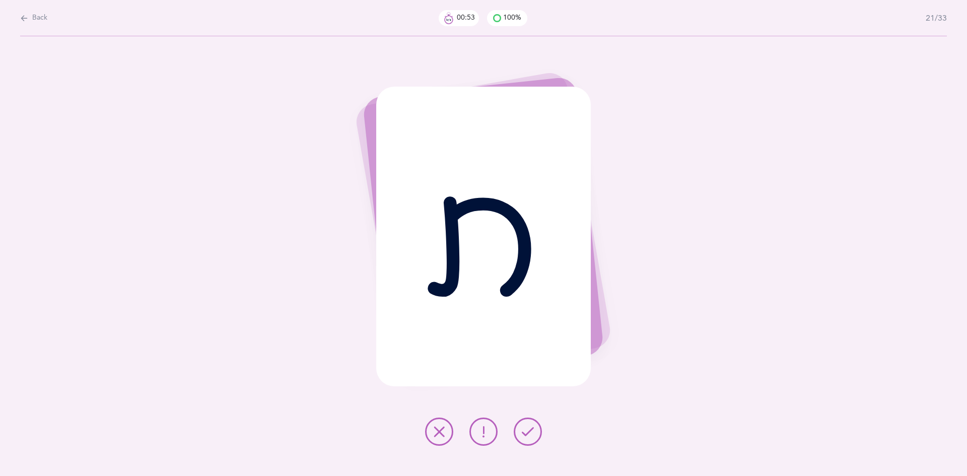
click at [529, 434] on icon at bounding box center [528, 432] width 12 height 12
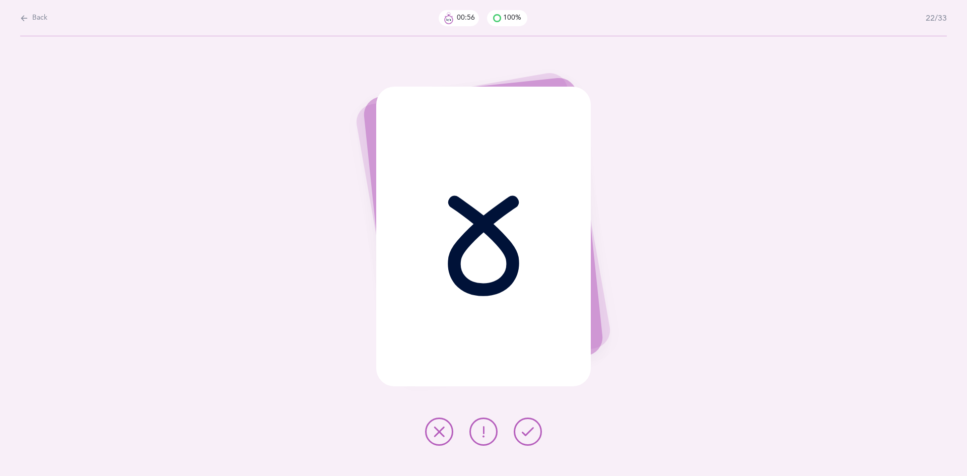
click at [529, 434] on icon at bounding box center [528, 432] width 12 height 12
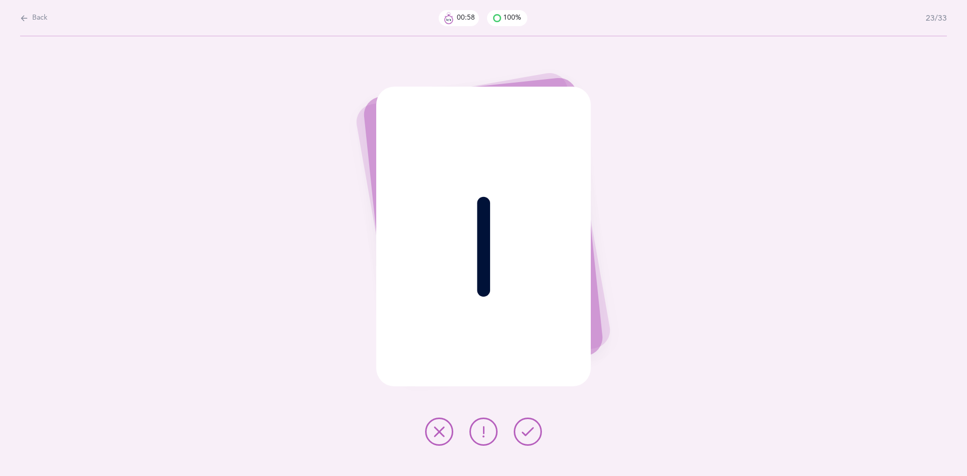
click at [529, 434] on icon at bounding box center [528, 432] width 12 height 12
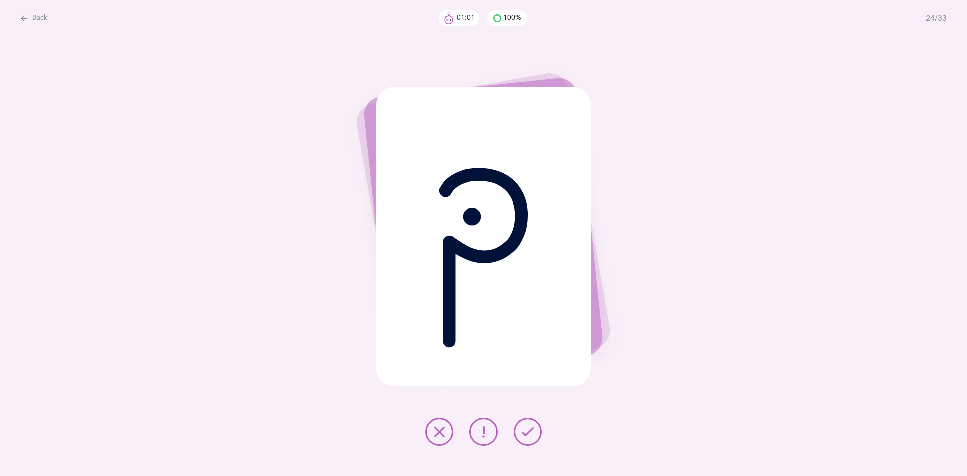
click at [529, 434] on icon at bounding box center [528, 432] width 12 height 12
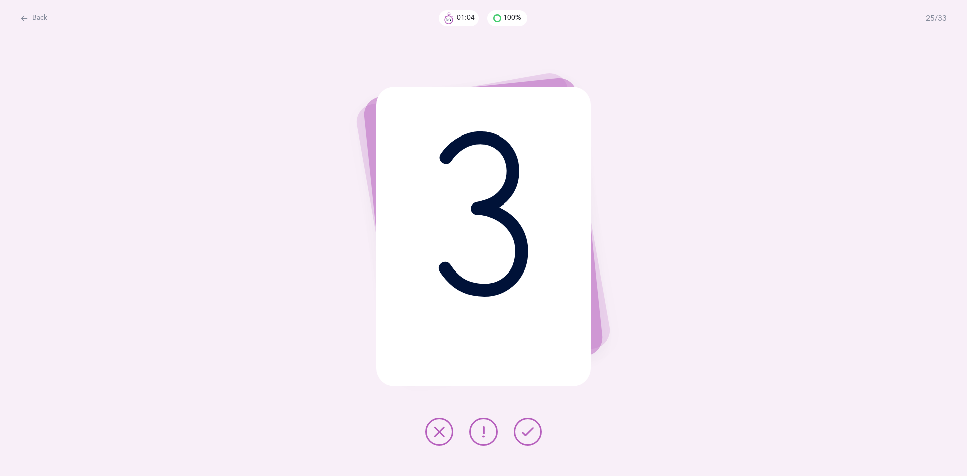
click at [529, 434] on icon at bounding box center [528, 432] width 12 height 12
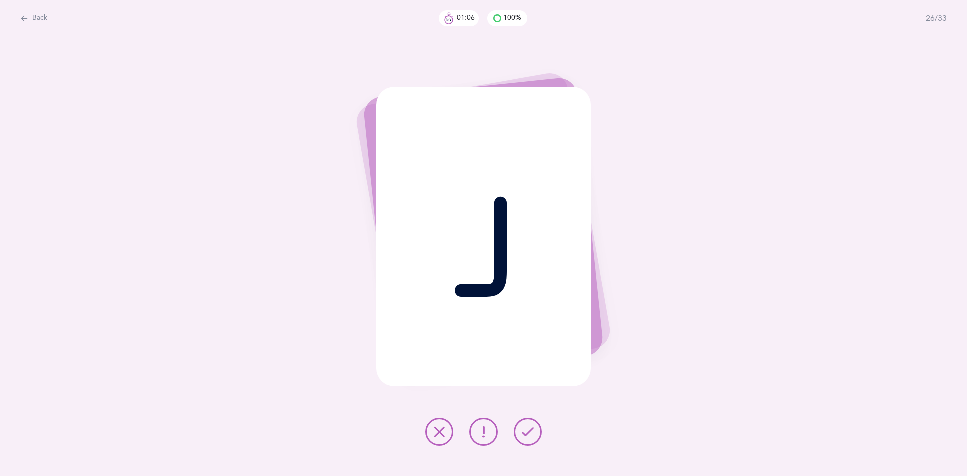
click at [529, 434] on icon at bounding box center [528, 432] width 12 height 12
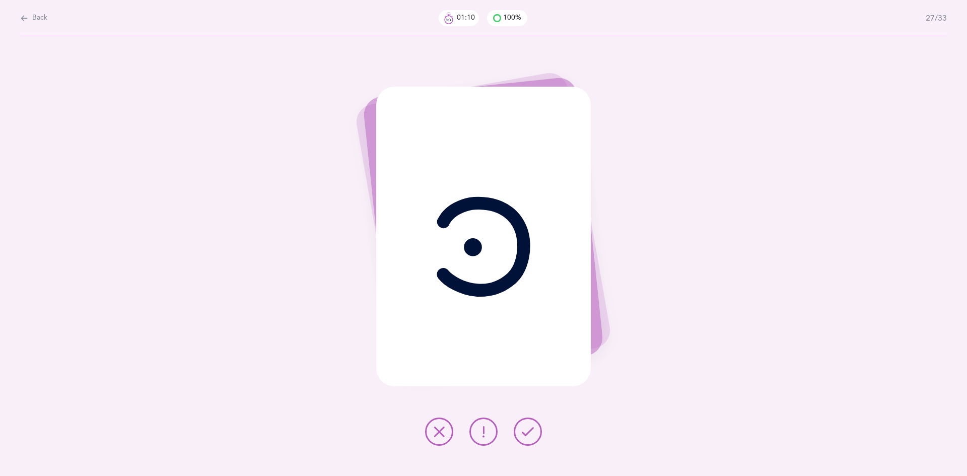
click at [529, 434] on icon at bounding box center [528, 432] width 12 height 12
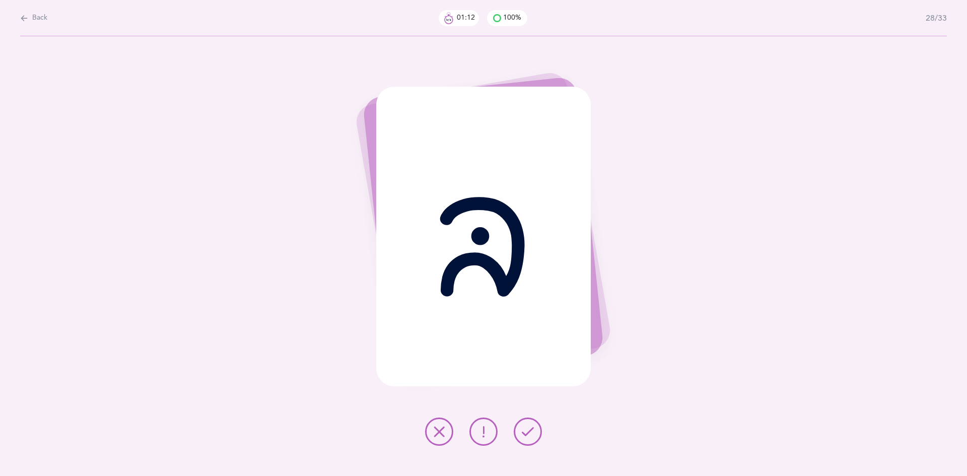
click at [529, 434] on icon at bounding box center [528, 432] width 12 height 12
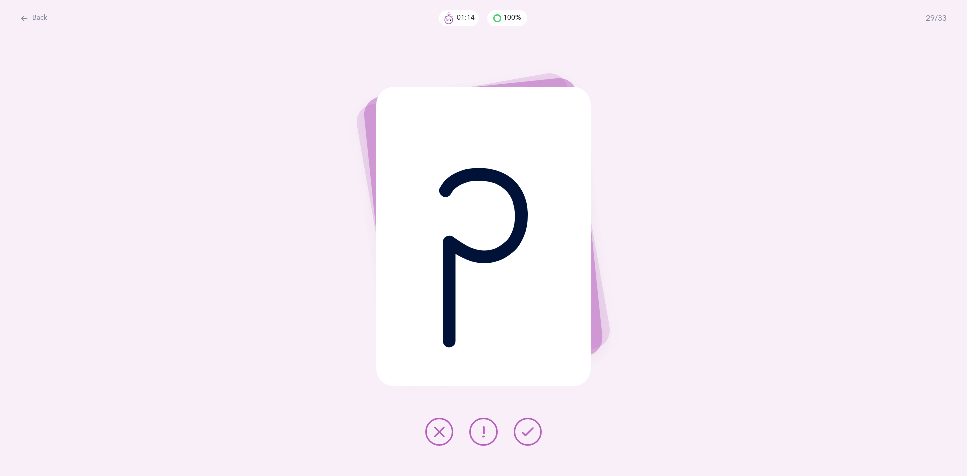
click at [529, 434] on icon at bounding box center [528, 432] width 12 height 12
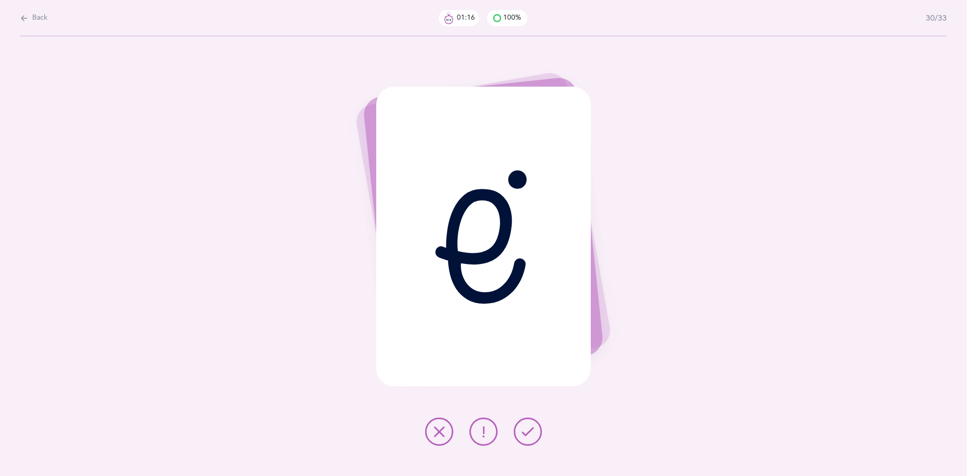
click at [529, 434] on icon at bounding box center [528, 432] width 12 height 12
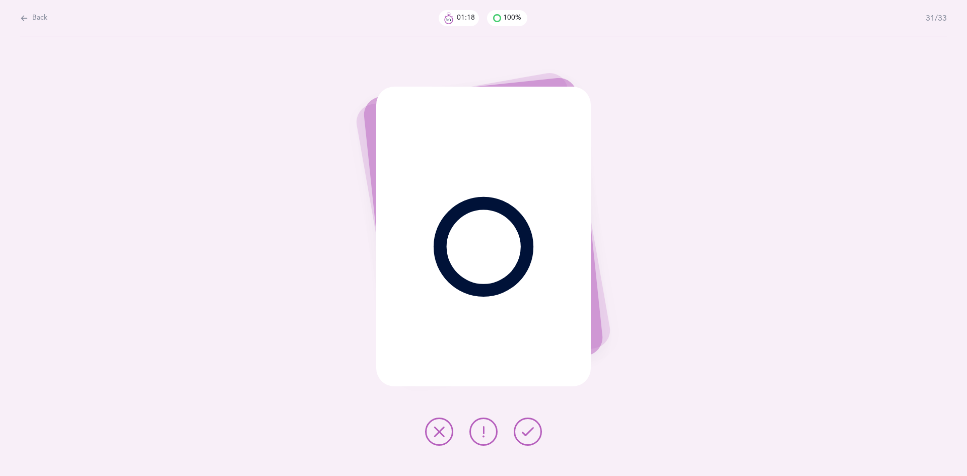
click at [529, 434] on icon at bounding box center [528, 432] width 12 height 12
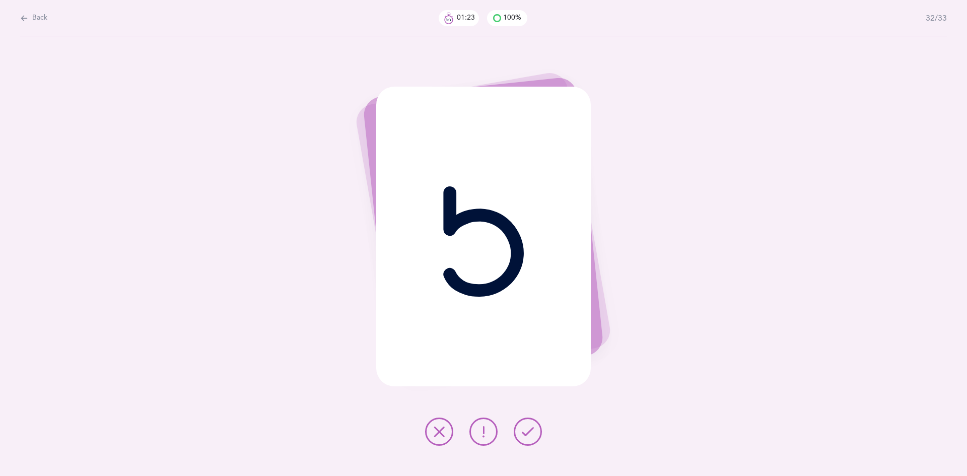
click at [529, 434] on icon at bounding box center [528, 432] width 12 height 12
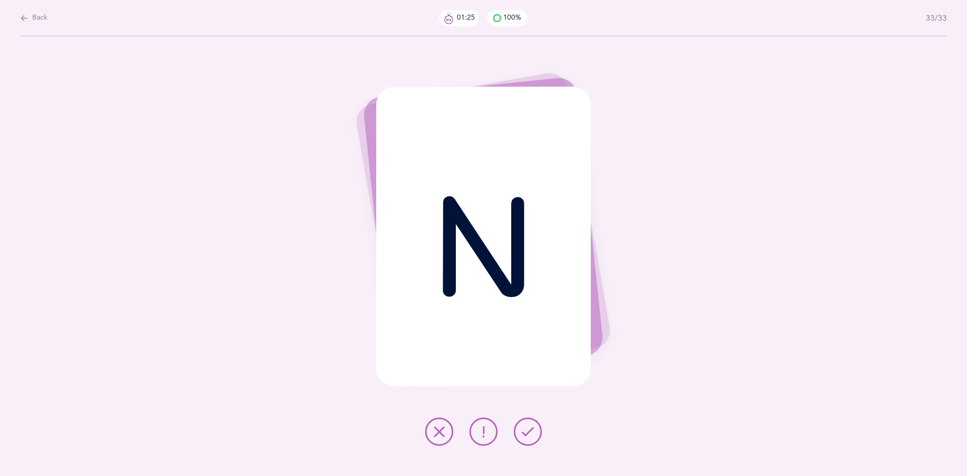
click at [529, 434] on icon at bounding box center [528, 432] width 12 height 12
